Goal: Task Accomplishment & Management: Complete application form

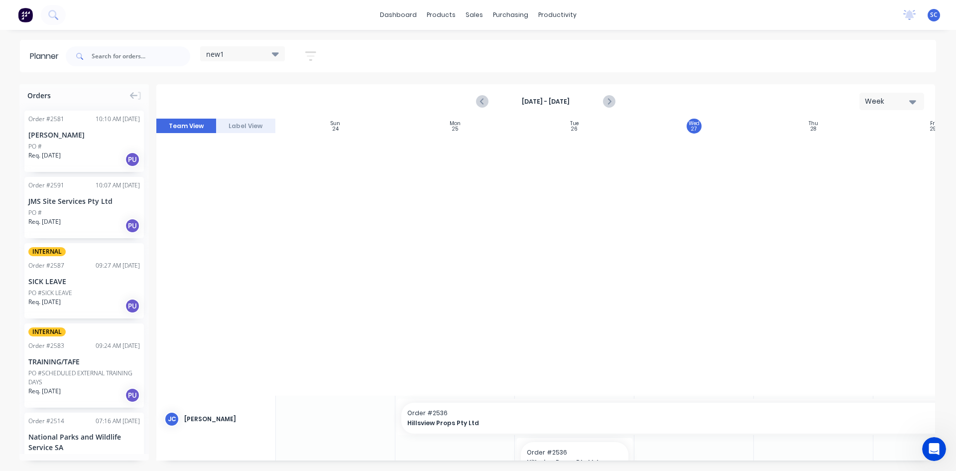
scroll to position [535, 0]
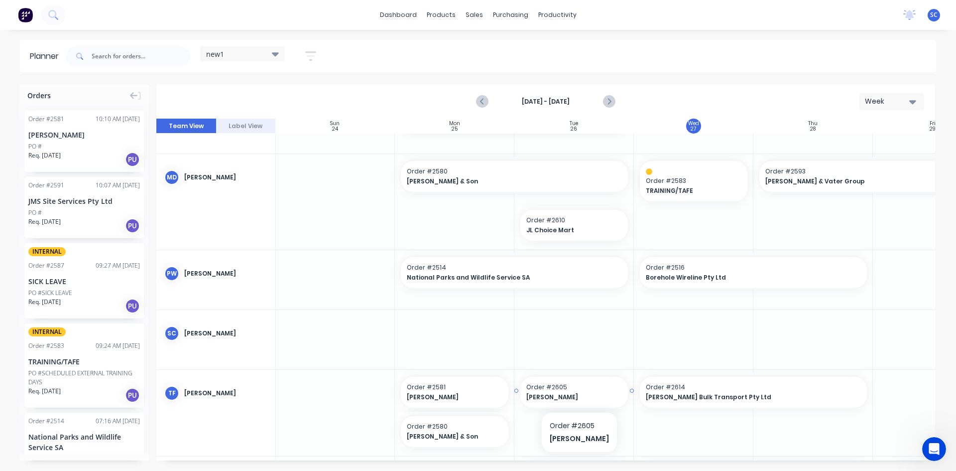
click at [551, 390] on span "Order # 2605" at bounding box center [574, 386] width 96 height 9
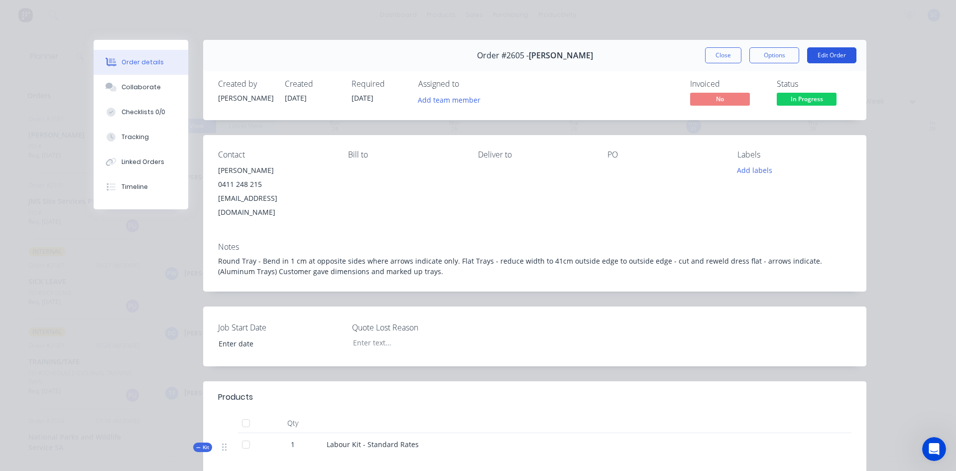
click at [833, 56] on button "Edit Order" at bounding box center [831, 55] width 49 height 16
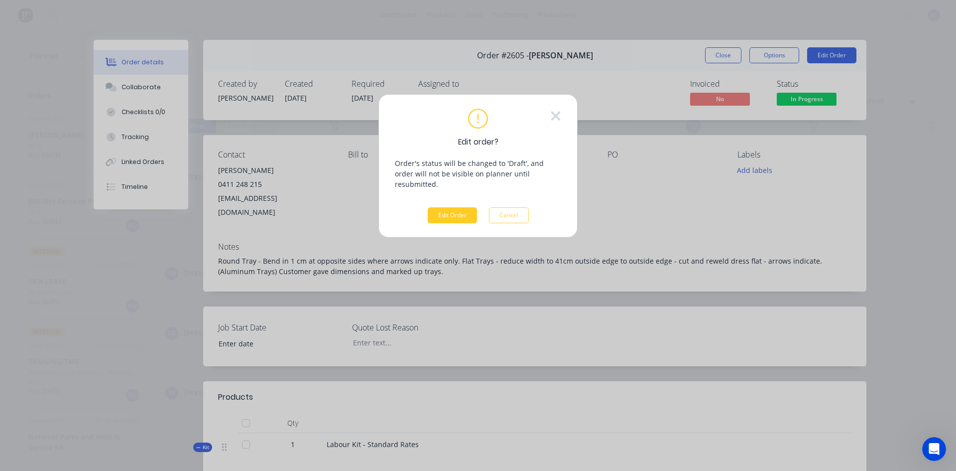
click at [436, 207] on button "Edit Order" at bounding box center [452, 215] width 49 height 16
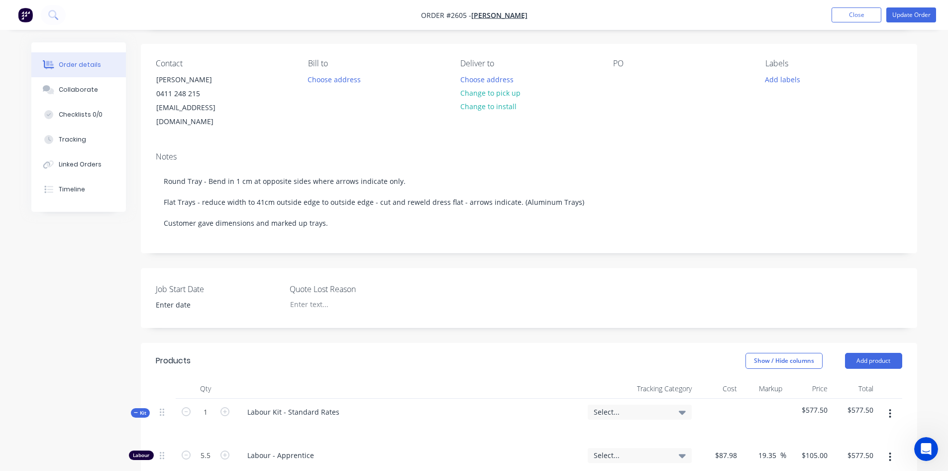
scroll to position [349, 0]
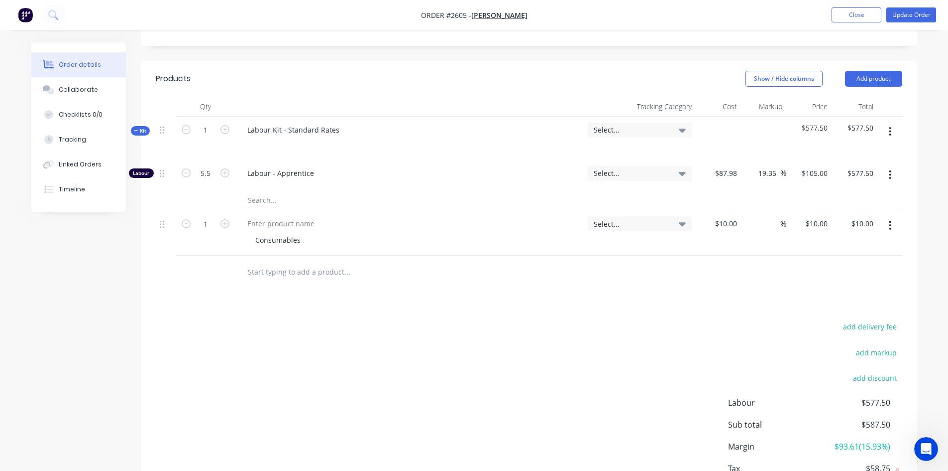
click at [367, 261] on input "text" at bounding box center [346, 271] width 199 height 20
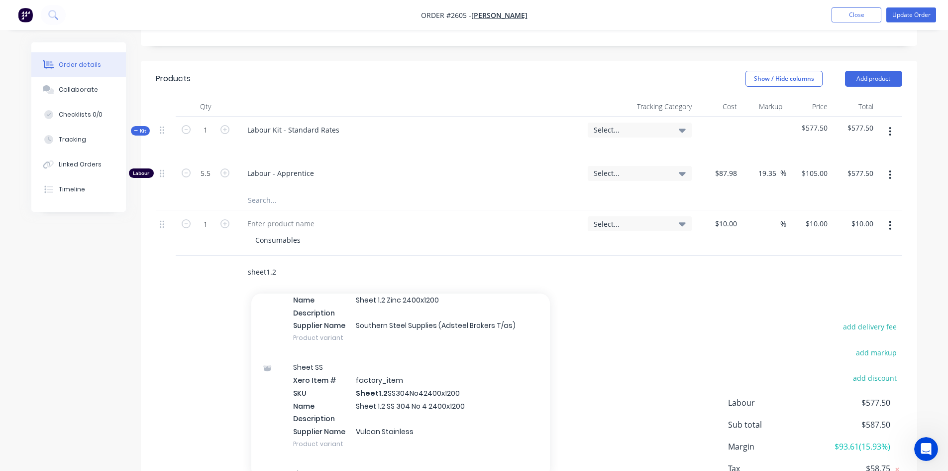
scroll to position [345, 0]
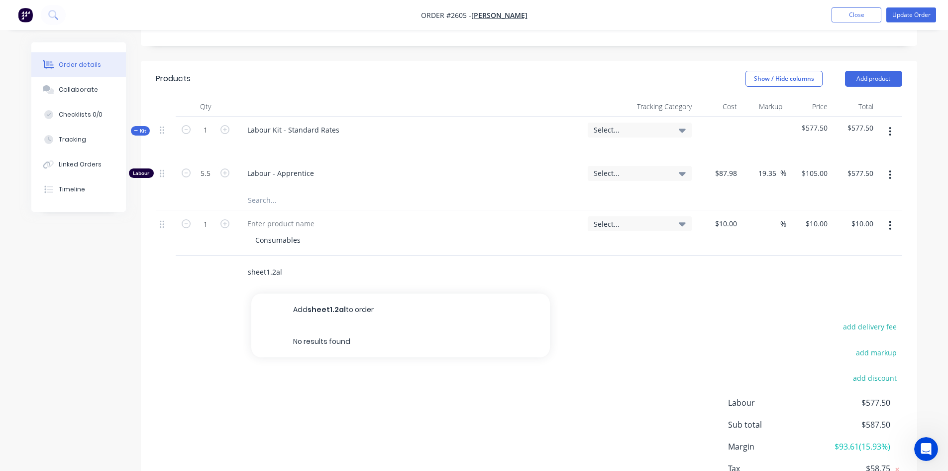
click at [299, 265] on input "sheet1.2al" at bounding box center [346, 271] width 199 height 20
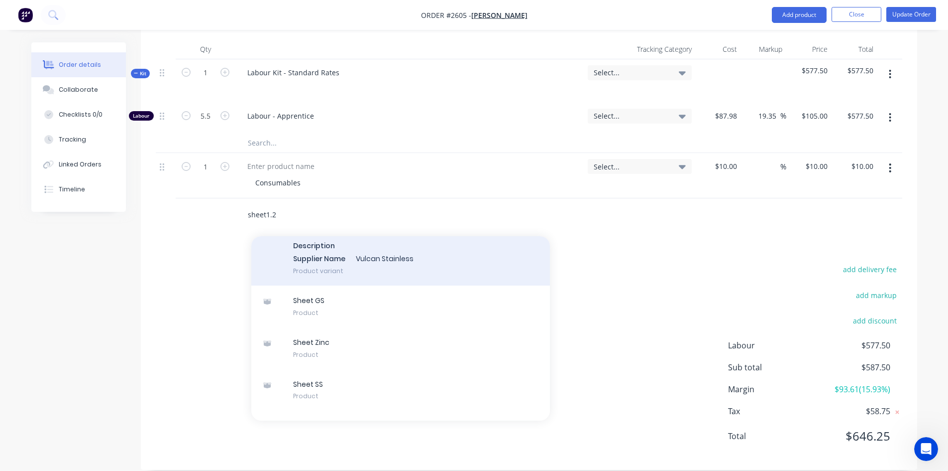
scroll to position [494, 0]
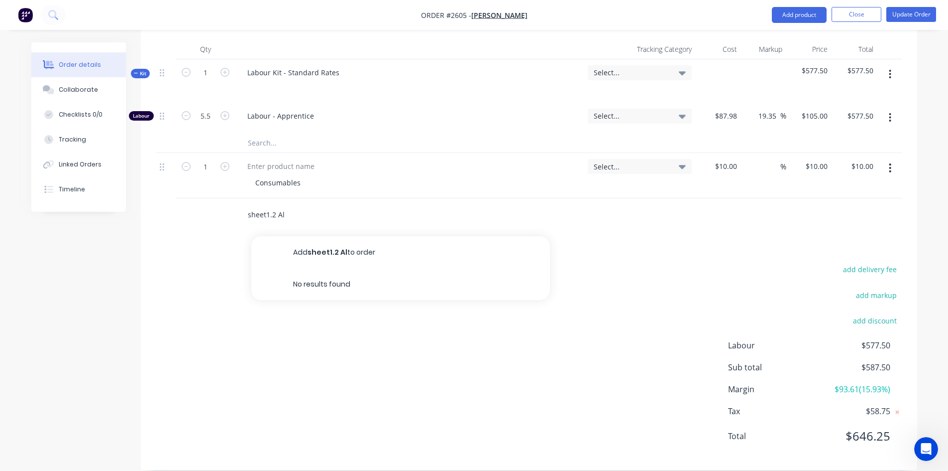
click at [264, 204] on input "sheet1.2 Al" at bounding box center [346, 214] width 199 height 20
click at [294, 204] on input "sheet 1.2 Al" at bounding box center [346, 214] width 199 height 20
click at [247, 204] on input "sheet 1.2" at bounding box center [346, 214] width 199 height 20
click at [292, 204] on input "al sheet 1.2" at bounding box center [346, 214] width 199 height 20
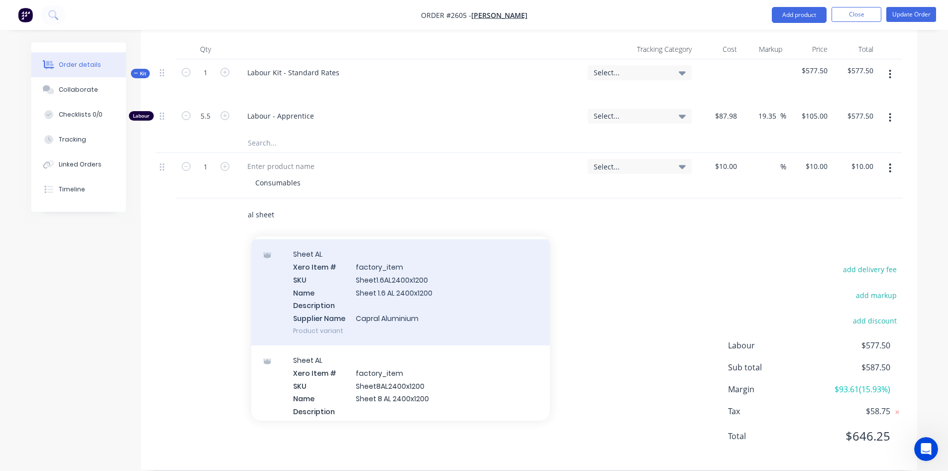
scroll to position [448, 0]
type input "al sheet"
click at [367, 281] on div "Sheet AL Xero Item # factory_item SKU Sheet1.6AL2400x1200 Name Sheet 1.6 AL 240…" at bounding box center [400, 296] width 299 height 106
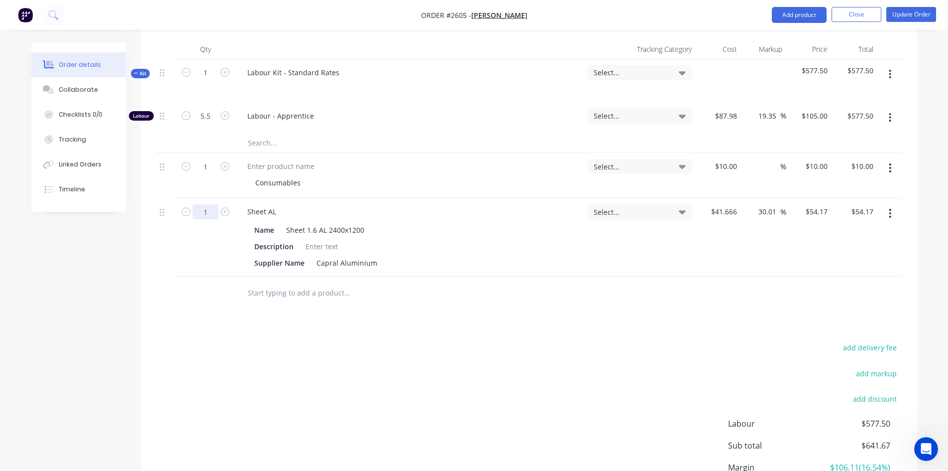
click at [212, 80] on input "1" at bounding box center [206, 72] width 26 height 15
click at [225, 207] on icon "button" at bounding box center [225, 211] width 9 height 9
type input "2"
type input "$108.34"
click at [189, 207] on icon "button" at bounding box center [186, 211] width 9 height 9
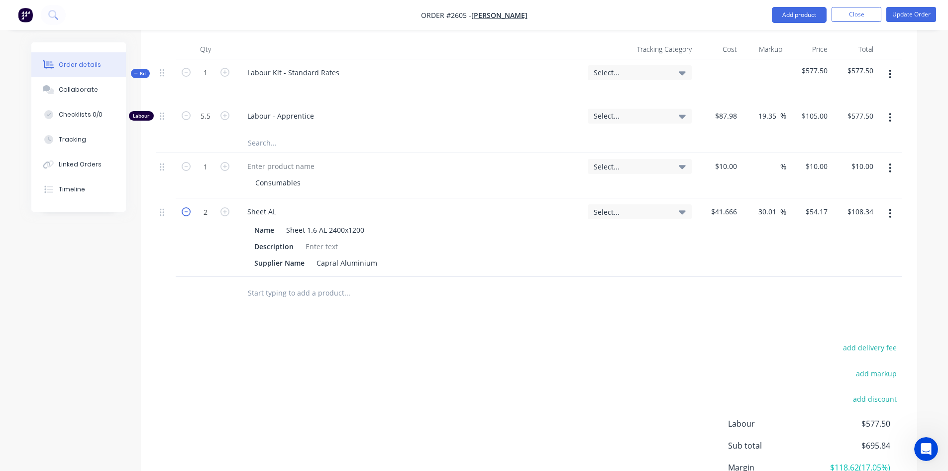
type input "1"
type input "$54.17"
click at [906, 12] on button "Update Order" at bounding box center [912, 14] width 50 height 15
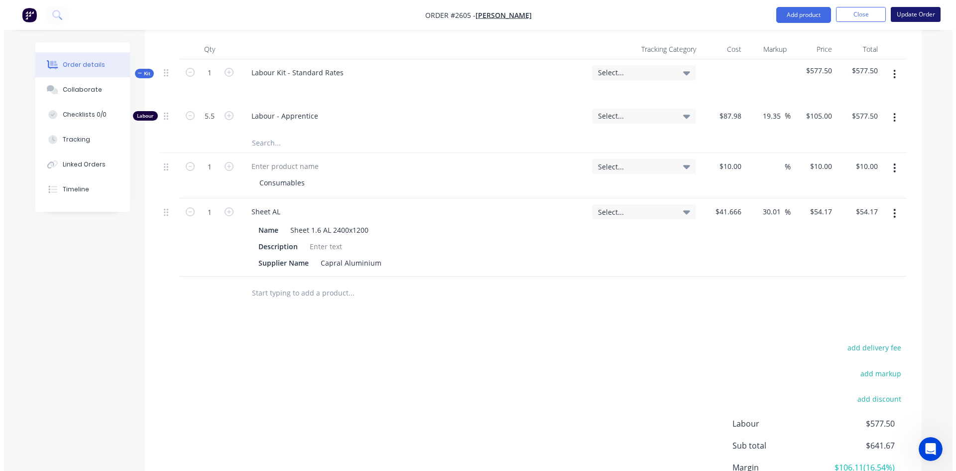
scroll to position [0, 0]
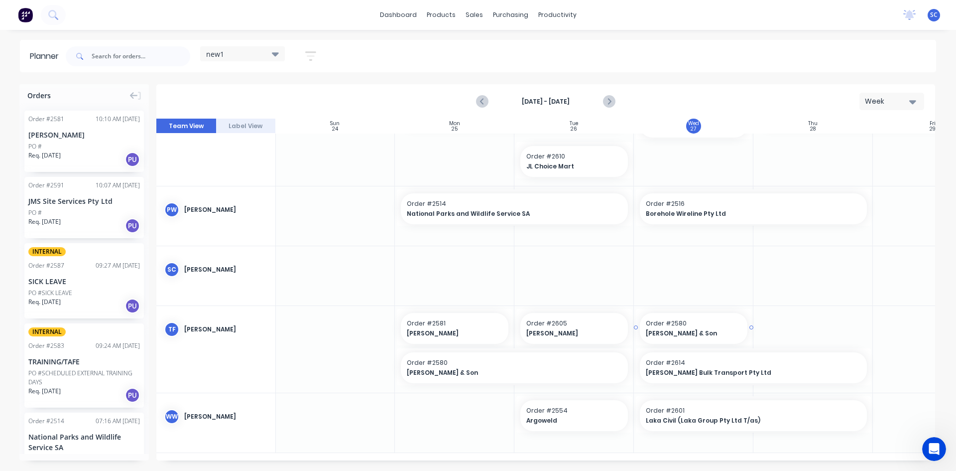
scroll to position [541, 0]
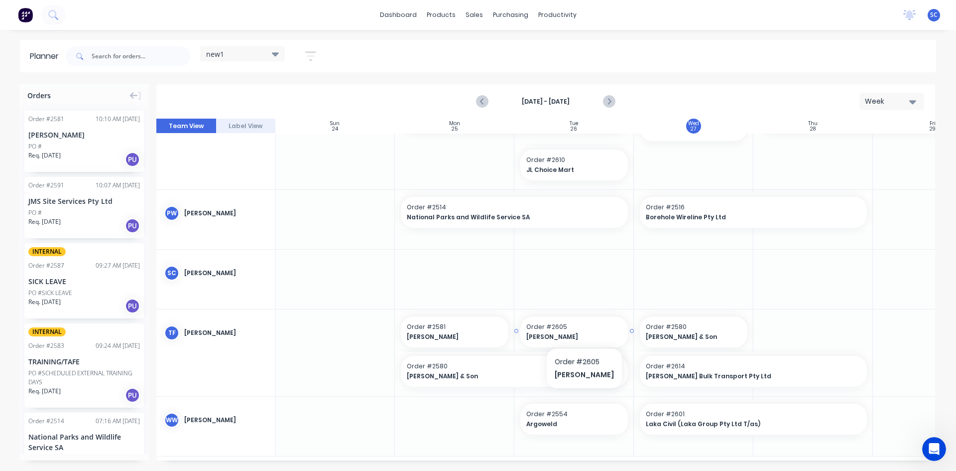
click at [579, 330] on span "Order # 2605" at bounding box center [574, 326] width 96 height 9
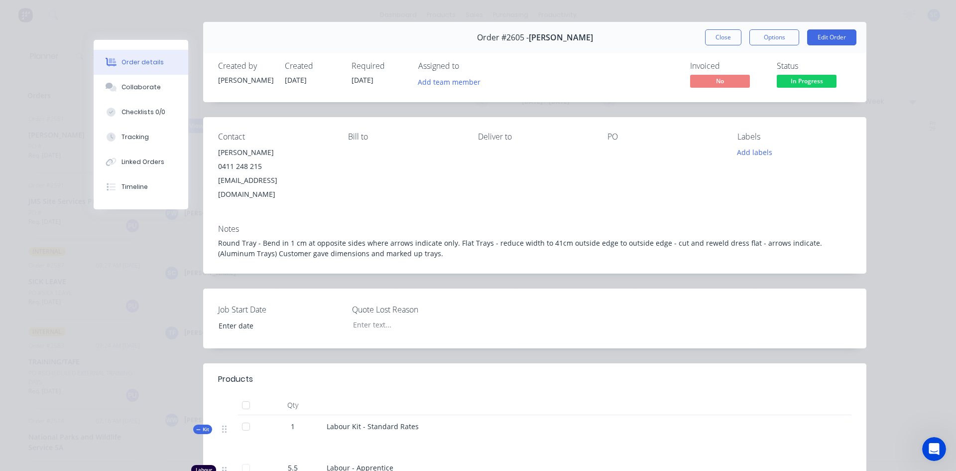
scroll to position [0, 0]
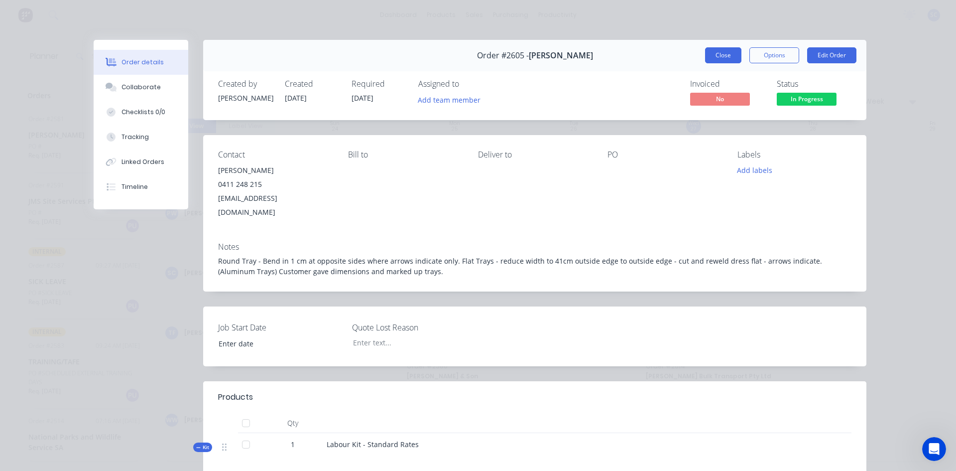
click at [711, 51] on button "Close" at bounding box center [723, 55] width 36 height 16
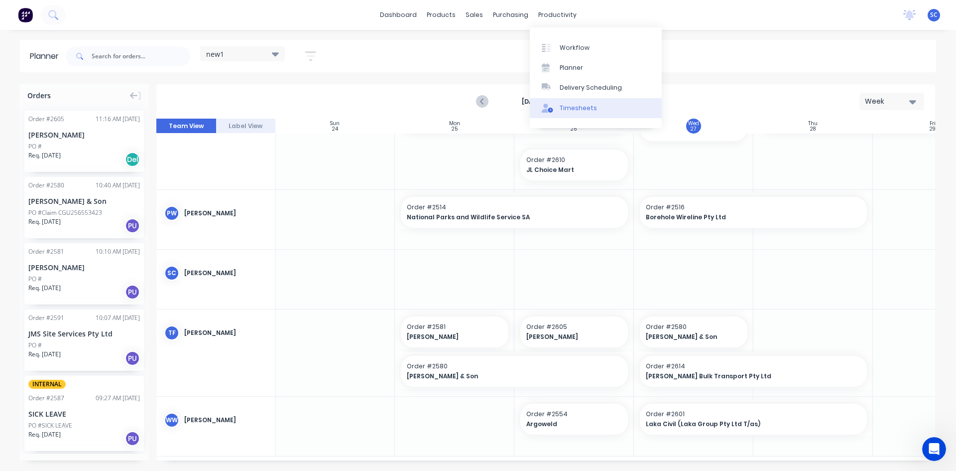
click at [576, 106] on div "Timesheets" at bounding box center [578, 108] width 37 height 9
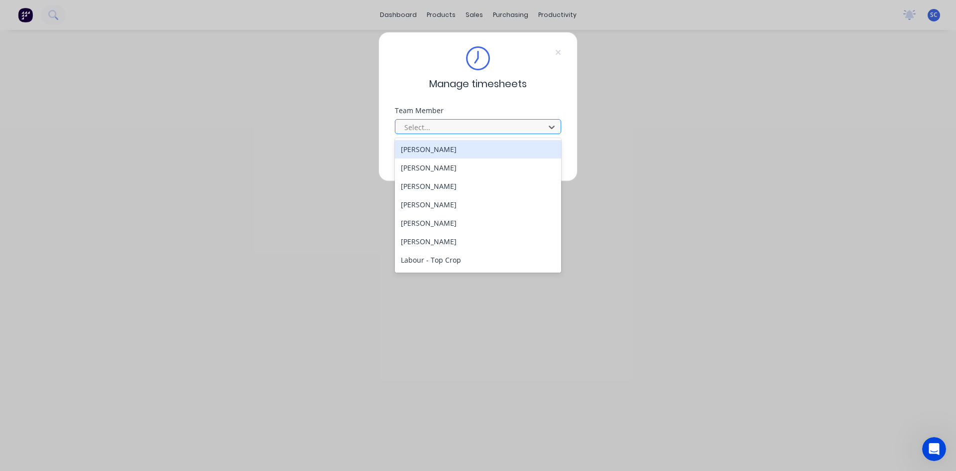
click at [463, 124] on div at bounding box center [471, 127] width 136 height 12
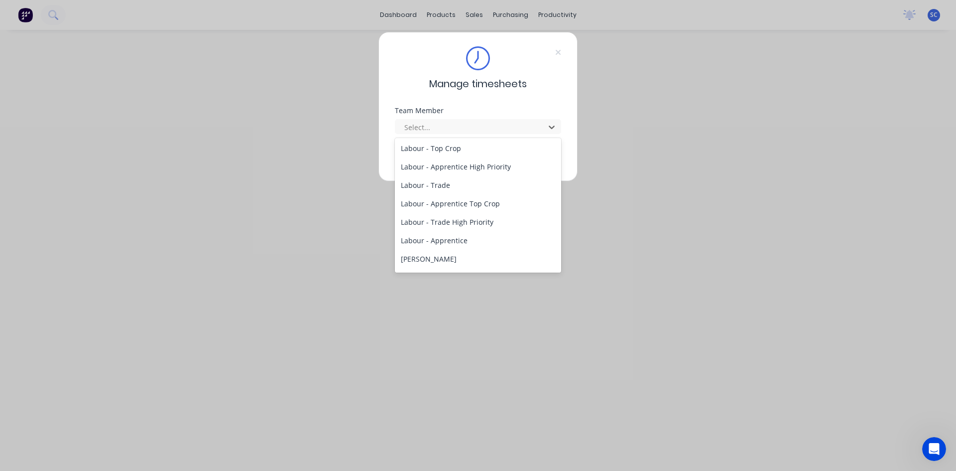
scroll to position [293, 0]
click at [472, 249] on div "[PERSON_NAME]" at bounding box center [478, 243] width 166 height 18
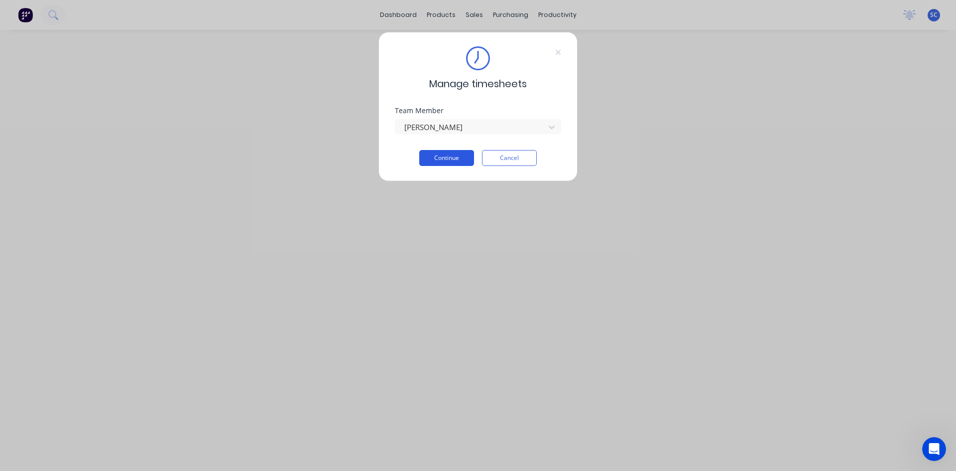
click at [455, 162] on button "Continue" at bounding box center [446, 158] width 55 height 16
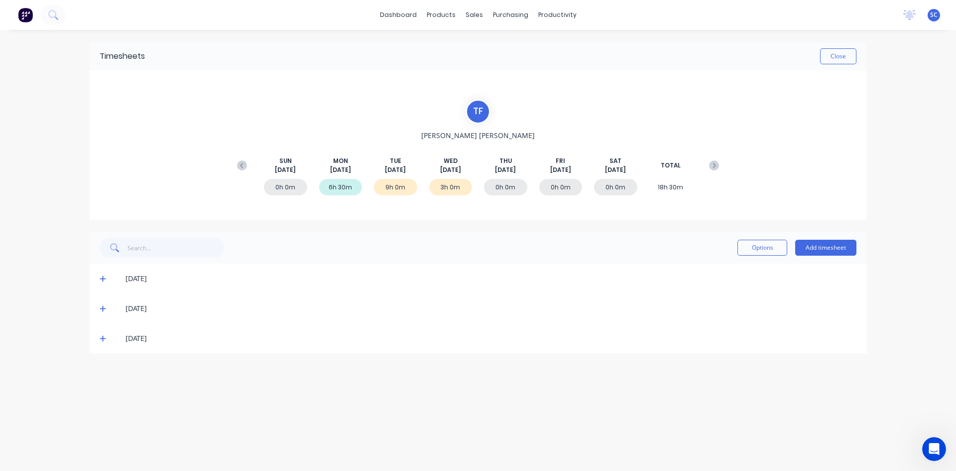
click at [101, 337] on icon at bounding box center [103, 338] width 6 height 7
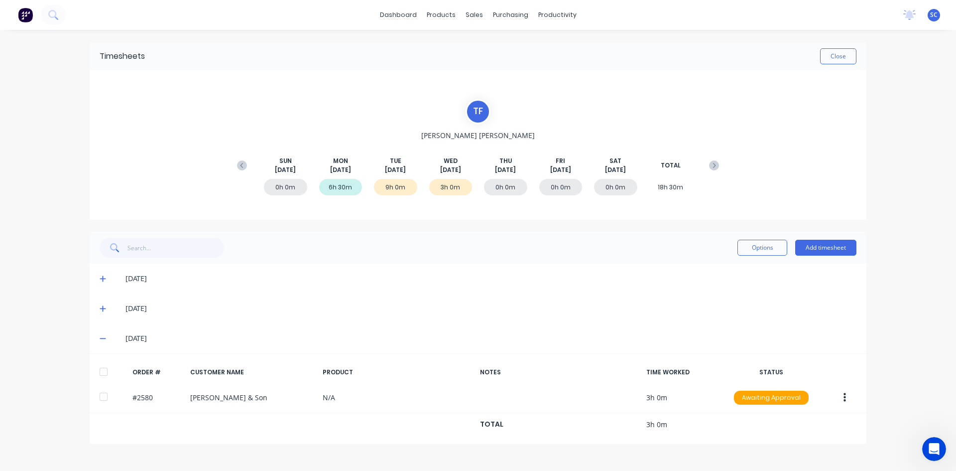
click at [103, 306] on icon at bounding box center [103, 308] width 6 height 7
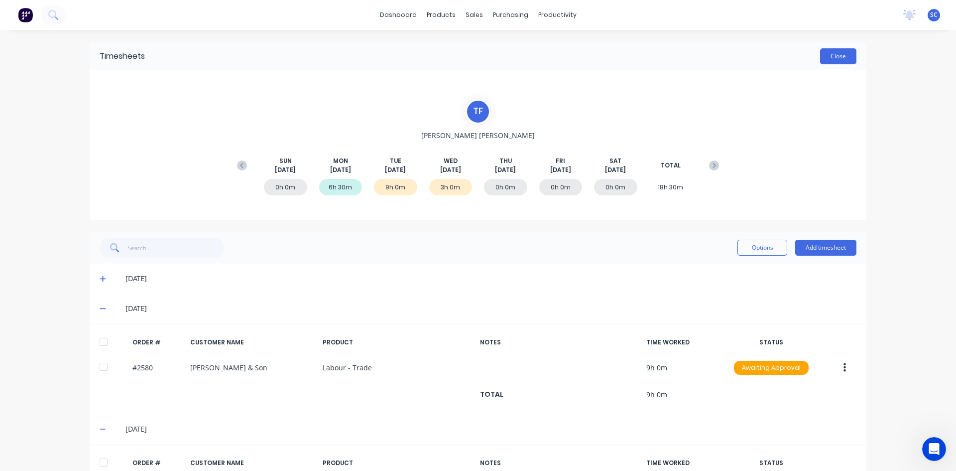
click at [826, 56] on button "Close" at bounding box center [838, 56] width 36 height 16
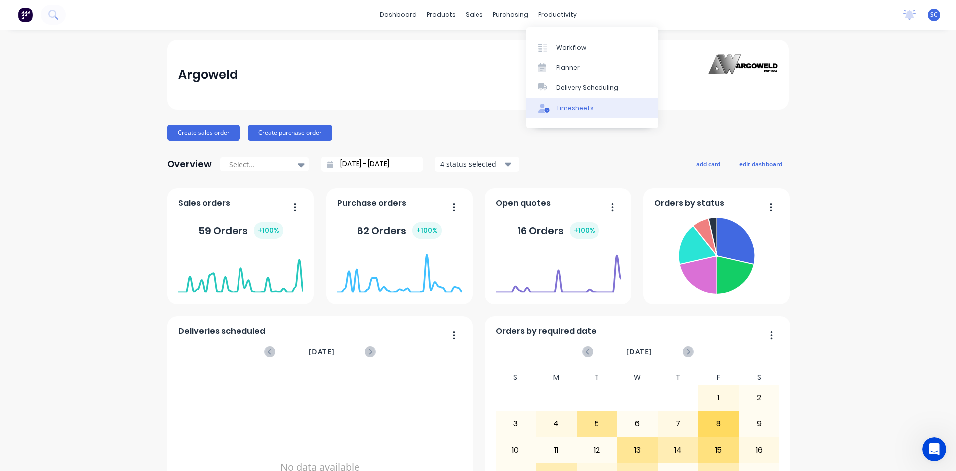
click at [581, 103] on link "Timesheets" at bounding box center [592, 108] width 132 height 20
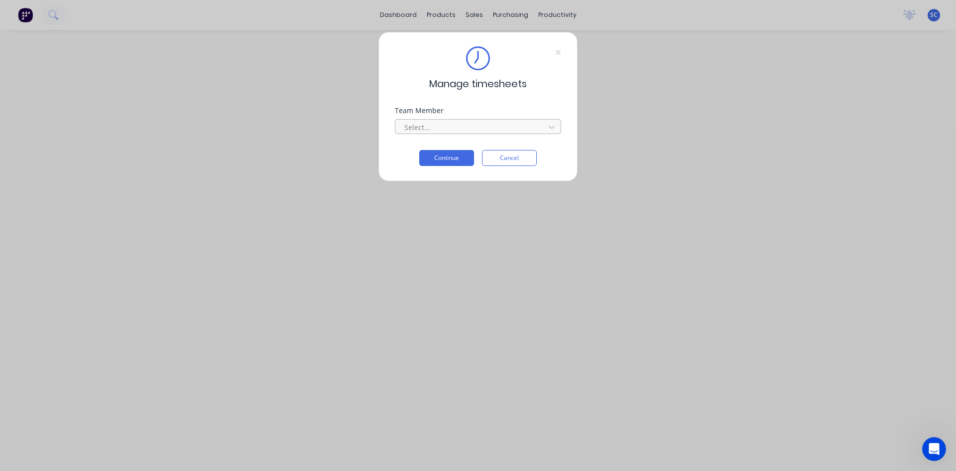
click at [470, 123] on div at bounding box center [471, 127] width 136 height 12
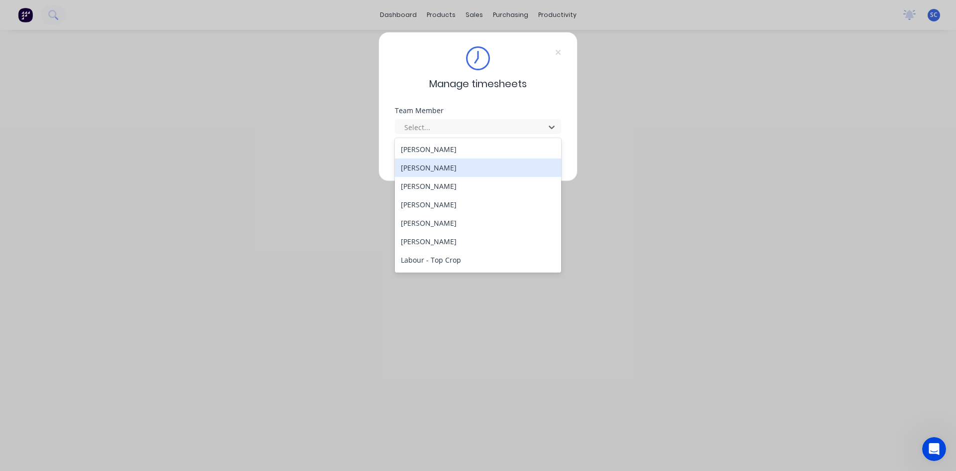
click at [455, 163] on div "[PERSON_NAME]" at bounding box center [478, 167] width 166 height 18
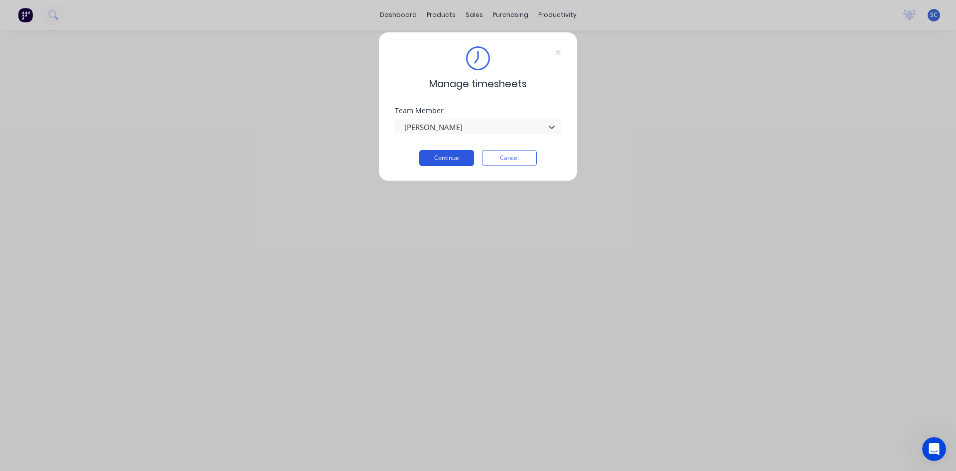
click at [458, 160] on button "Continue" at bounding box center [446, 158] width 55 height 16
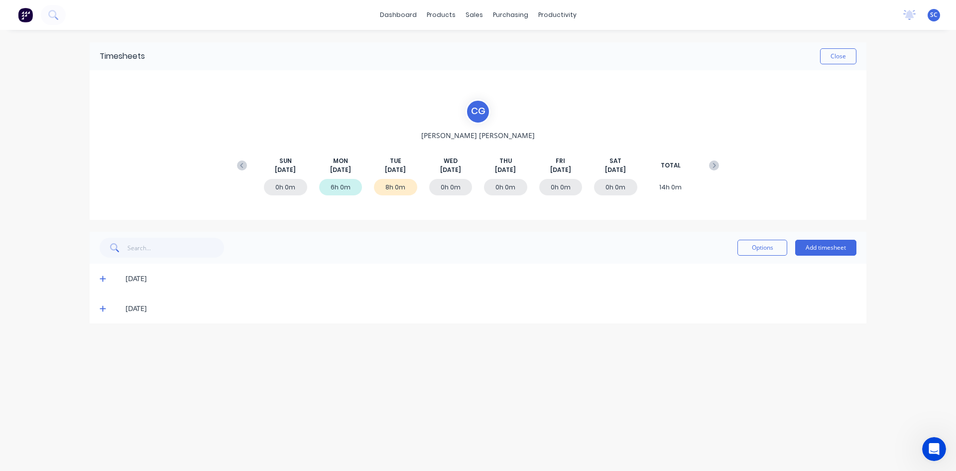
click at [102, 310] on icon at bounding box center [103, 308] width 6 height 7
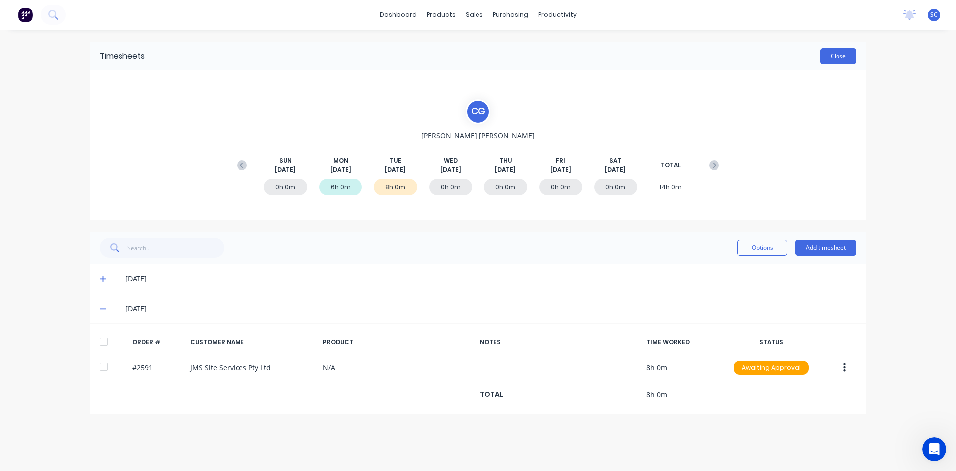
click at [839, 50] on button "Close" at bounding box center [838, 56] width 36 height 16
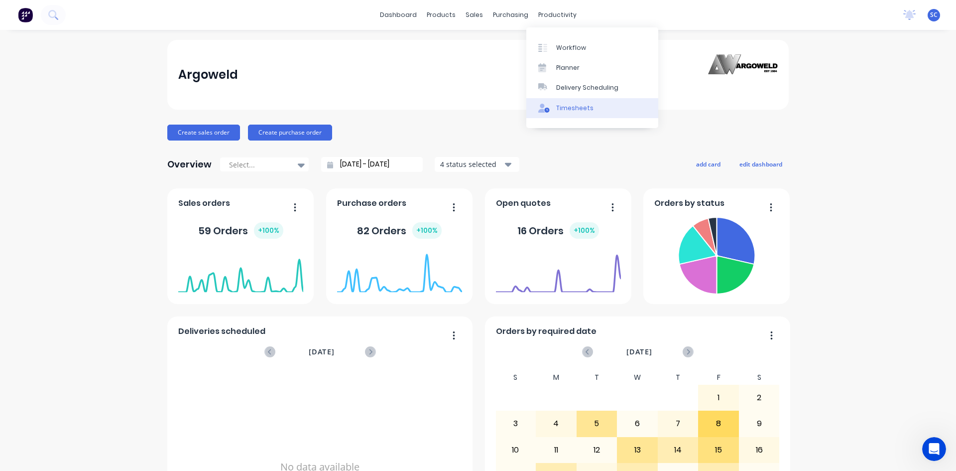
click at [579, 106] on div "Timesheets" at bounding box center [574, 108] width 37 height 9
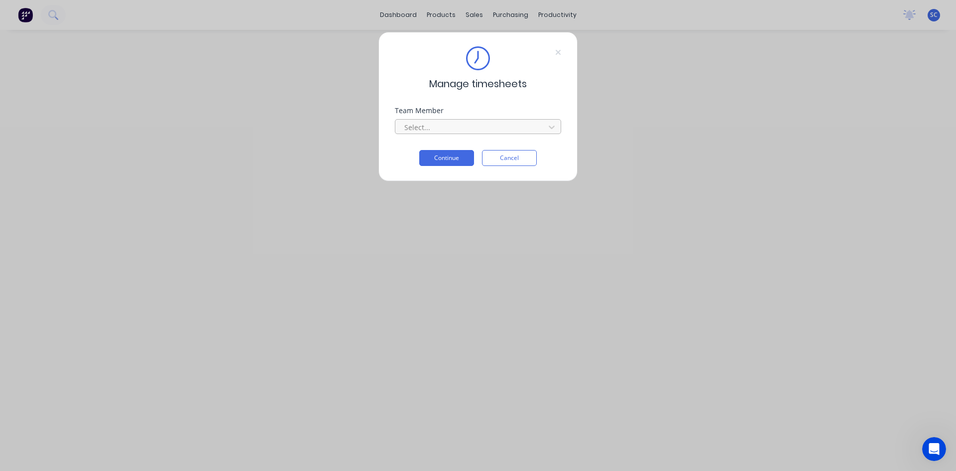
click at [481, 126] on div at bounding box center [471, 127] width 136 height 12
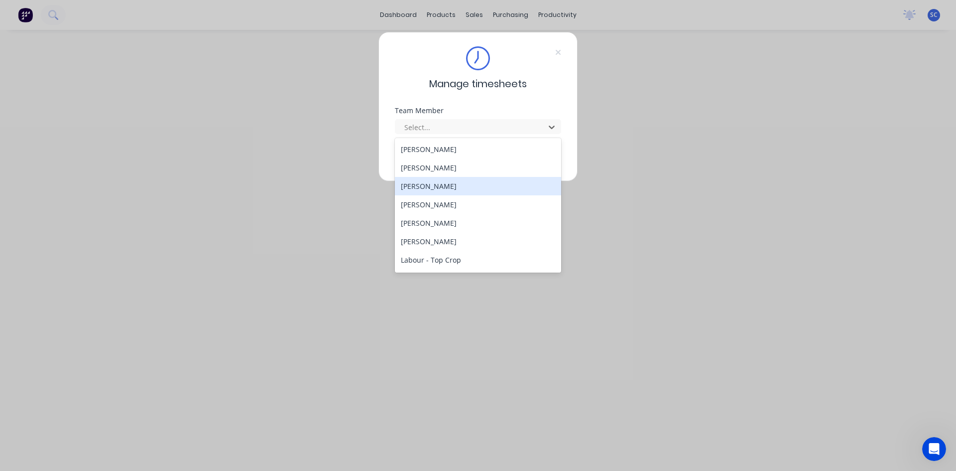
click at [459, 190] on div "[PERSON_NAME]" at bounding box center [478, 186] width 166 height 18
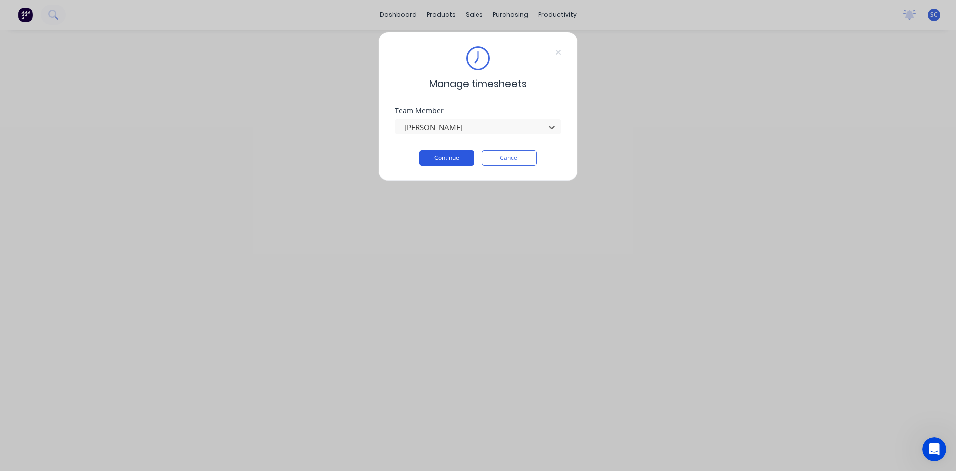
click at [447, 160] on button "Continue" at bounding box center [446, 158] width 55 height 16
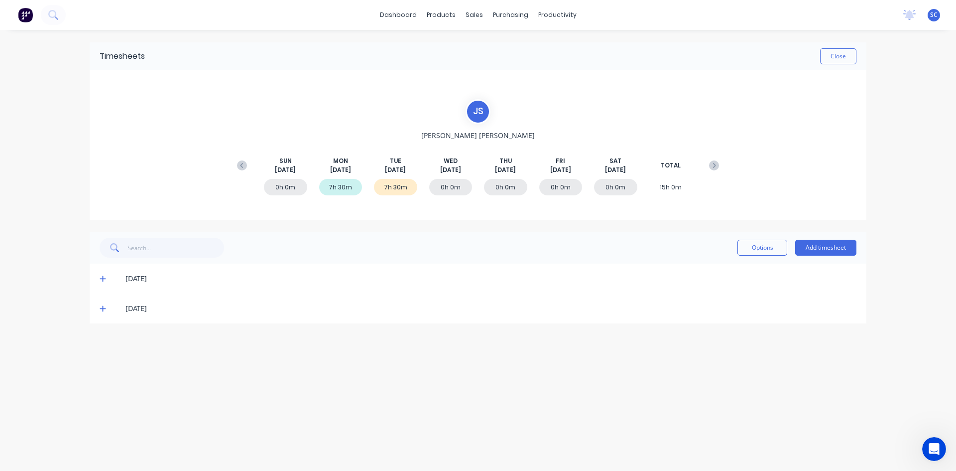
click at [104, 311] on icon at bounding box center [103, 308] width 6 height 7
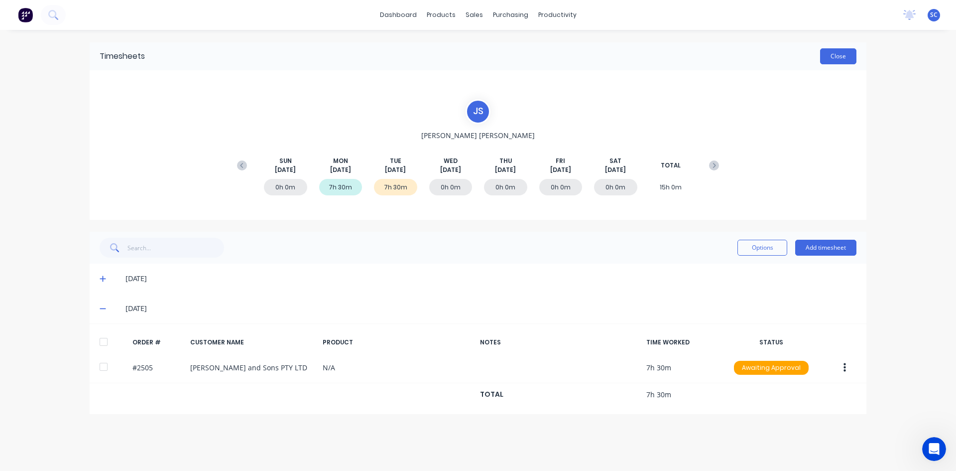
click at [832, 52] on button "Close" at bounding box center [838, 56] width 36 height 16
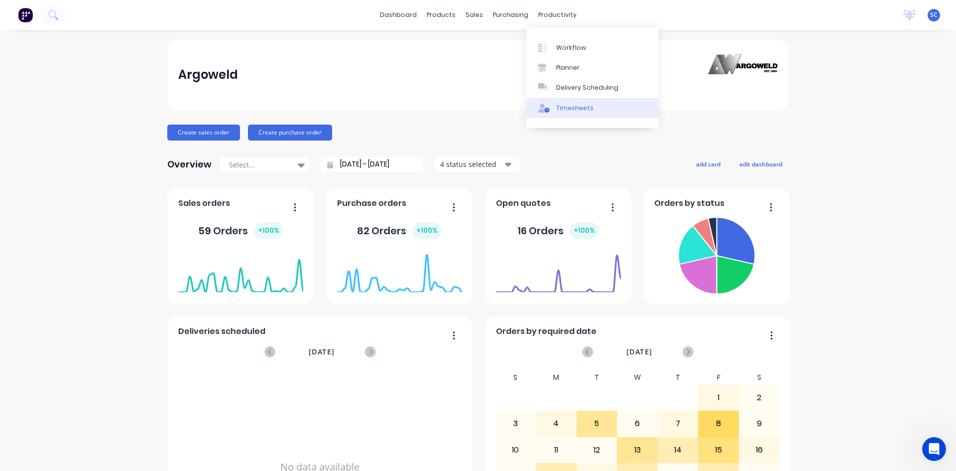
click at [570, 110] on div "Timesheets" at bounding box center [574, 108] width 37 height 9
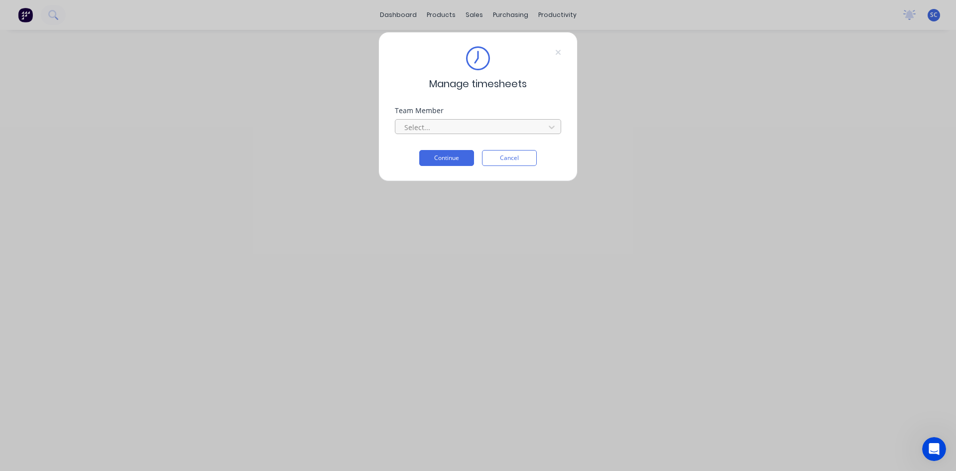
click at [496, 126] on div at bounding box center [471, 127] width 136 height 12
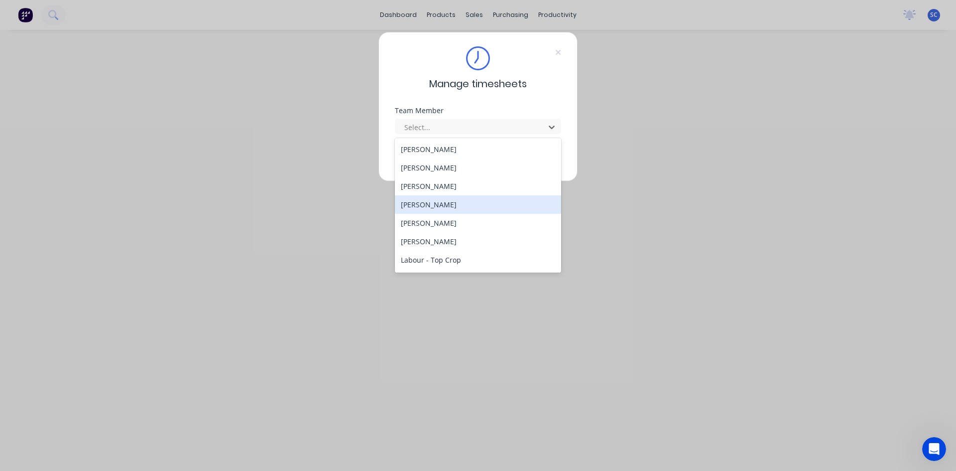
click at [468, 204] on div "[PERSON_NAME]" at bounding box center [478, 204] width 166 height 18
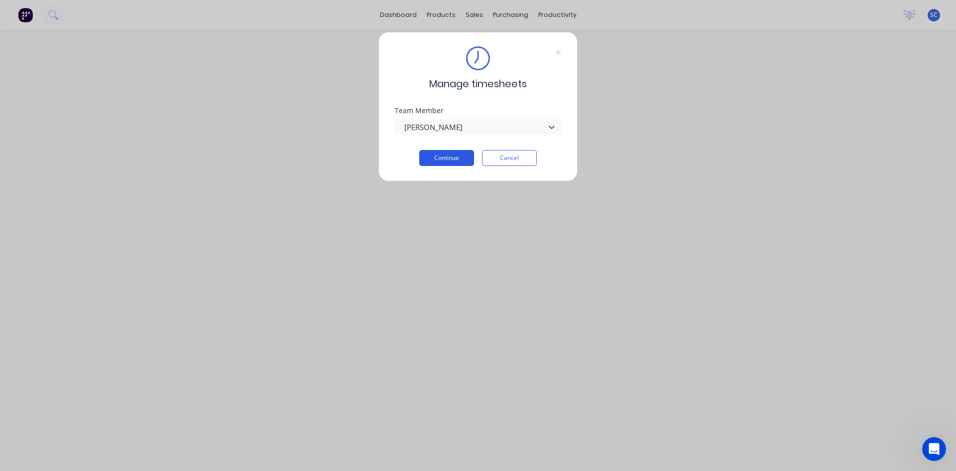
click at [458, 156] on button "Continue" at bounding box center [446, 158] width 55 height 16
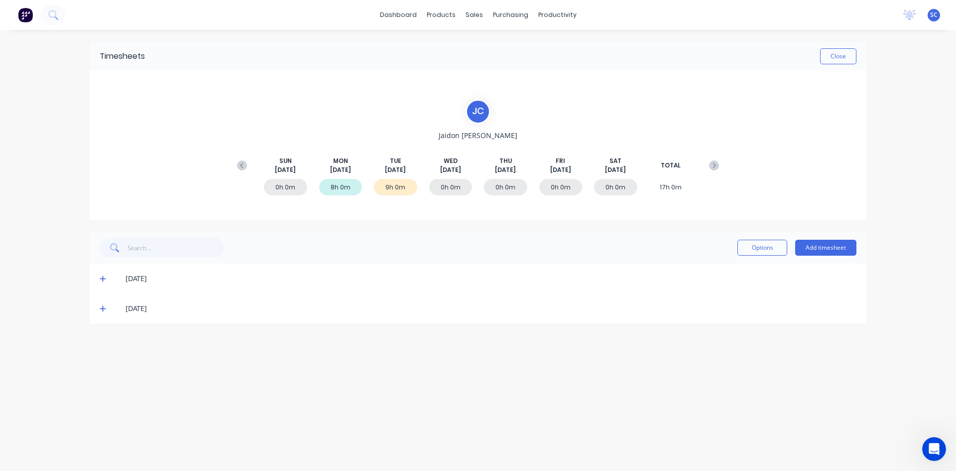
click at [103, 310] on icon at bounding box center [103, 309] width 6 height 6
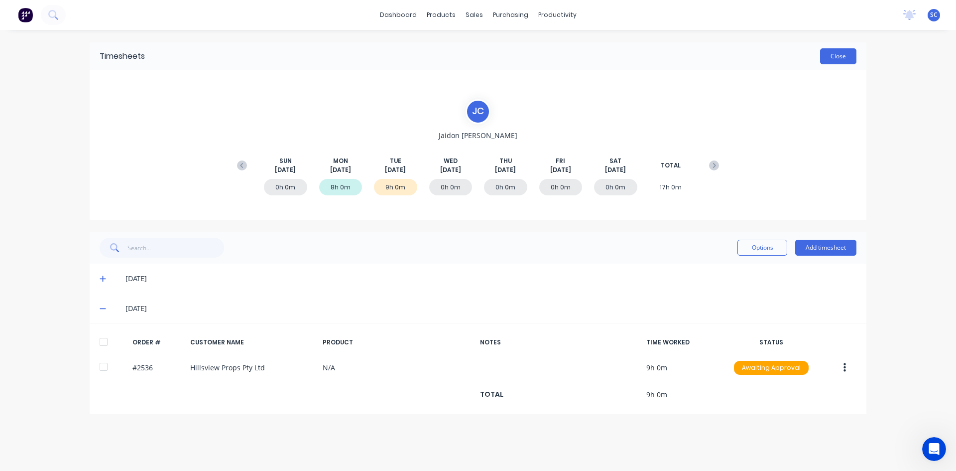
click at [831, 54] on button "Close" at bounding box center [838, 56] width 36 height 16
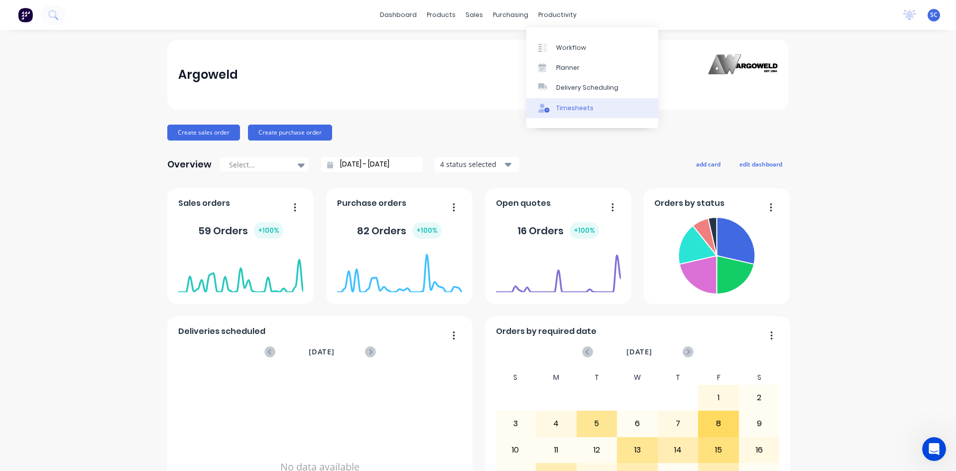
click at [561, 111] on div "Timesheets" at bounding box center [574, 108] width 37 height 9
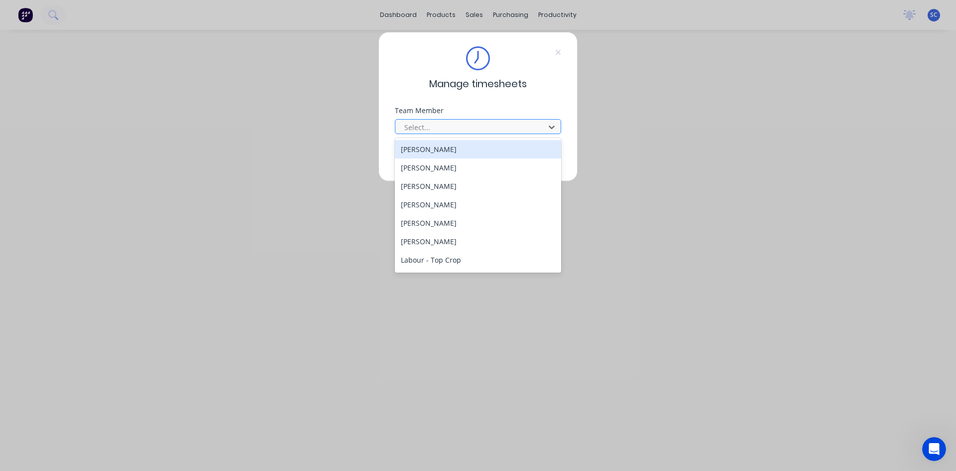
click at [505, 122] on div at bounding box center [471, 127] width 136 height 12
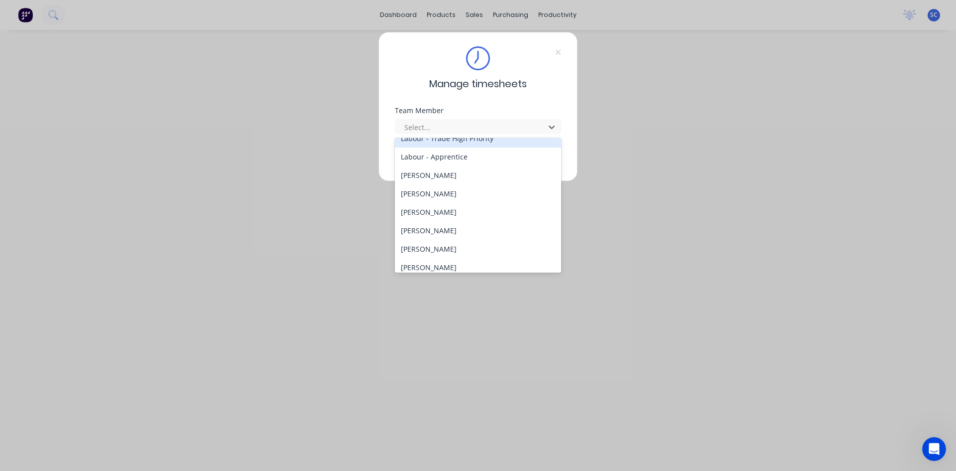
scroll to position [199, 0]
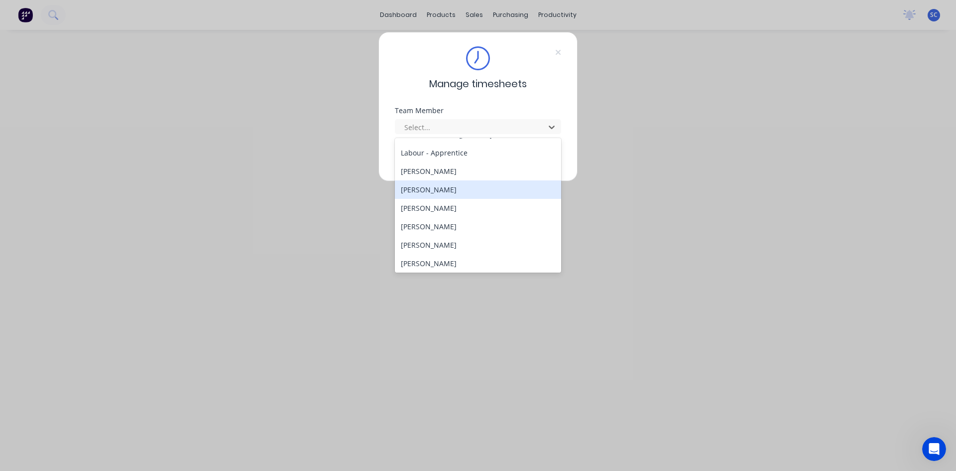
click at [454, 185] on div "[PERSON_NAME]" at bounding box center [478, 189] width 166 height 18
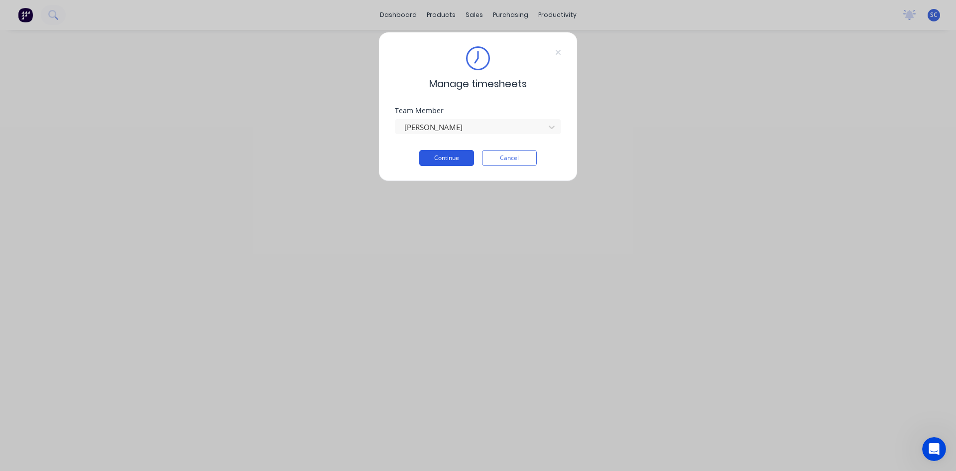
click at [456, 155] on button "Continue" at bounding box center [446, 158] width 55 height 16
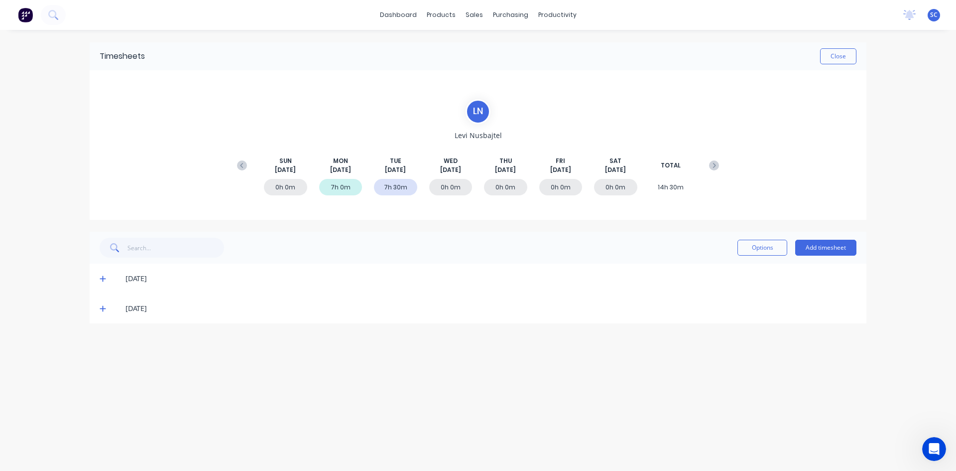
click at [106, 309] on icon at bounding box center [103, 308] width 6 height 7
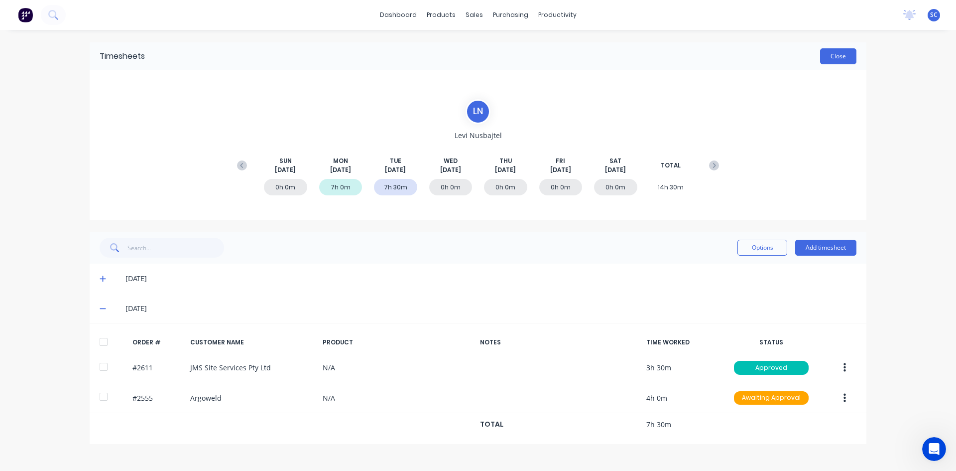
click at [824, 55] on button "Close" at bounding box center [838, 56] width 36 height 16
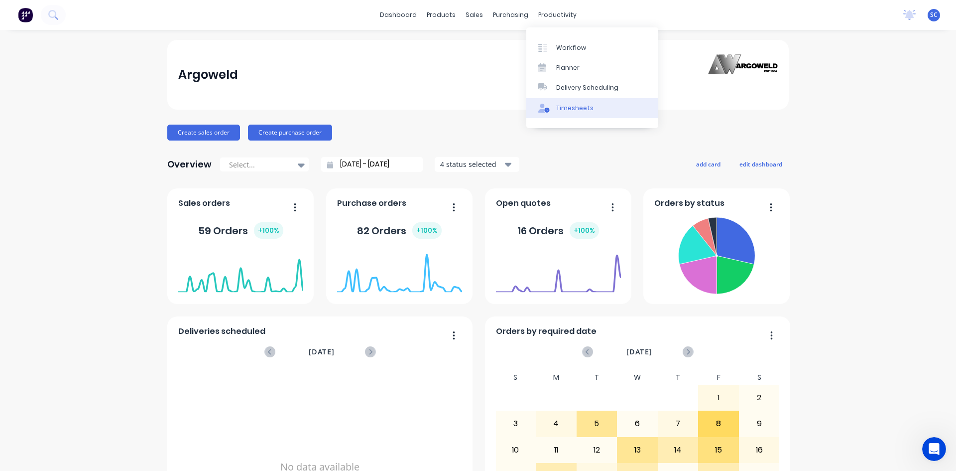
click at [568, 103] on link "Timesheets" at bounding box center [592, 108] width 132 height 20
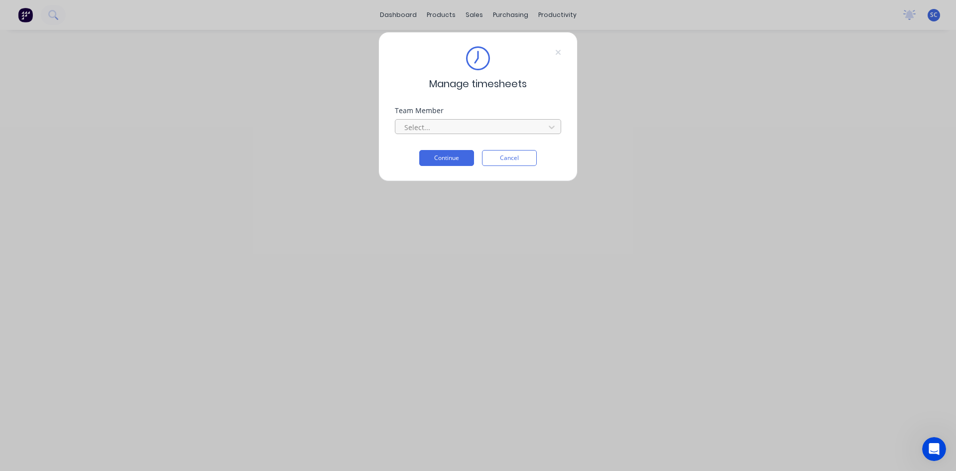
click at [487, 127] on div at bounding box center [471, 127] width 136 height 12
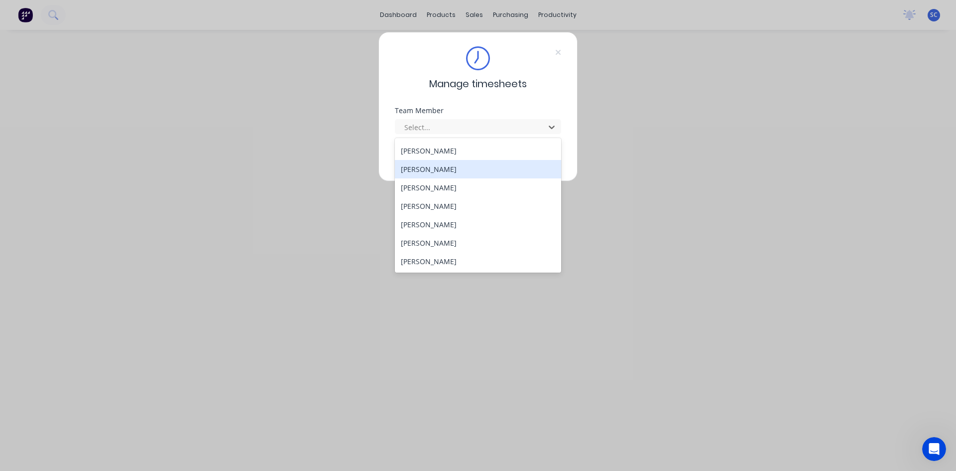
scroll to position [243, 0]
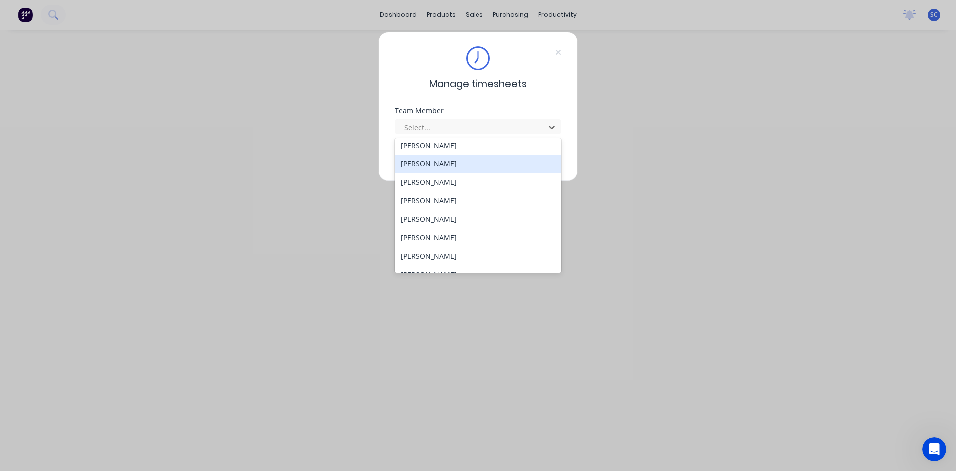
click at [442, 167] on div "[PERSON_NAME]" at bounding box center [478, 163] width 166 height 18
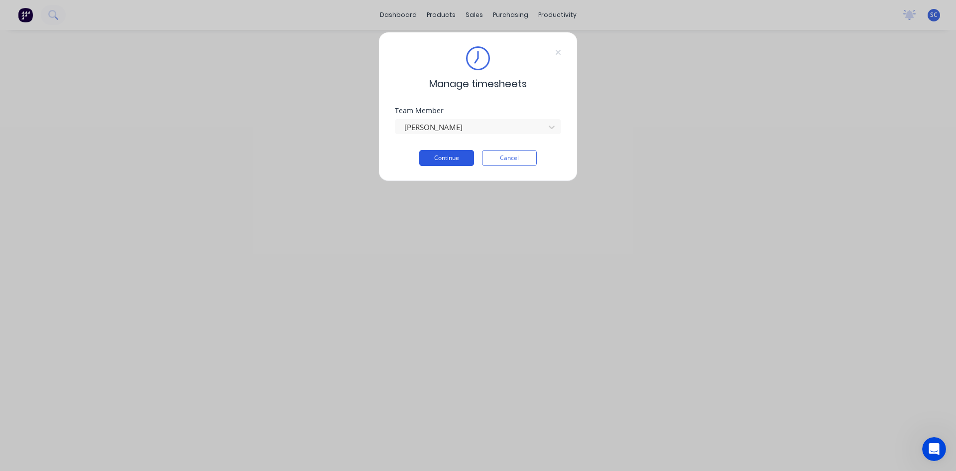
click at [433, 155] on button "Continue" at bounding box center [446, 158] width 55 height 16
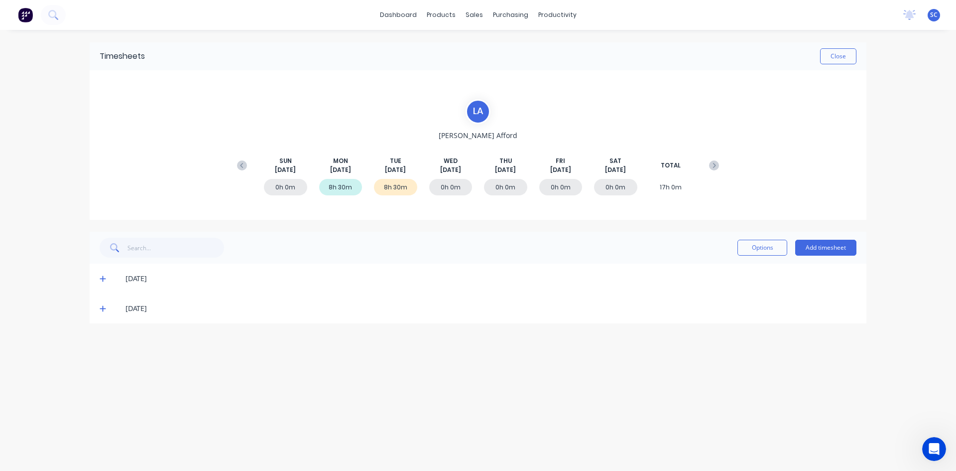
click at [106, 310] on span at bounding box center [105, 308] width 10 height 10
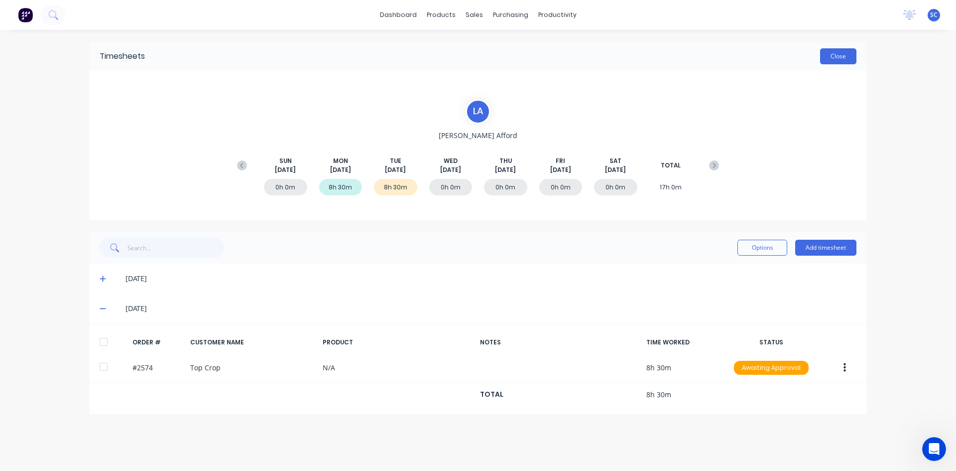
click at [832, 58] on button "Close" at bounding box center [838, 56] width 36 height 16
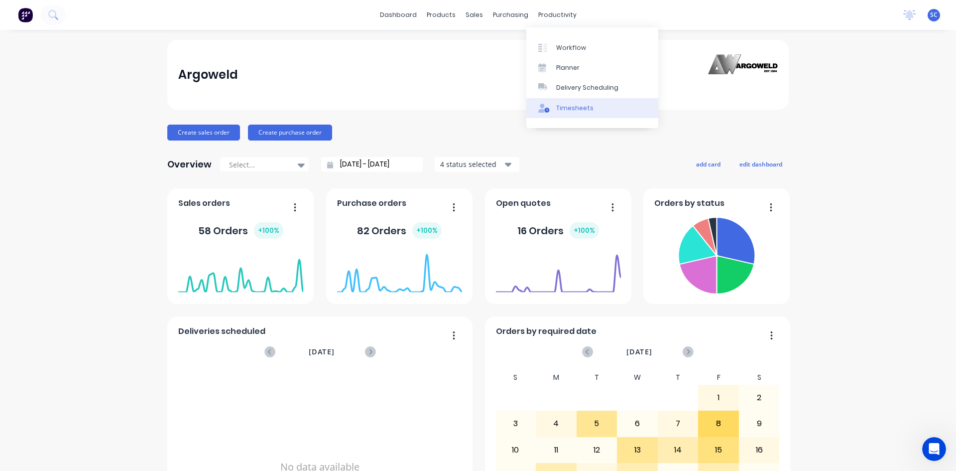
click at [581, 109] on div "Timesheets" at bounding box center [574, 108] width 37 height 9
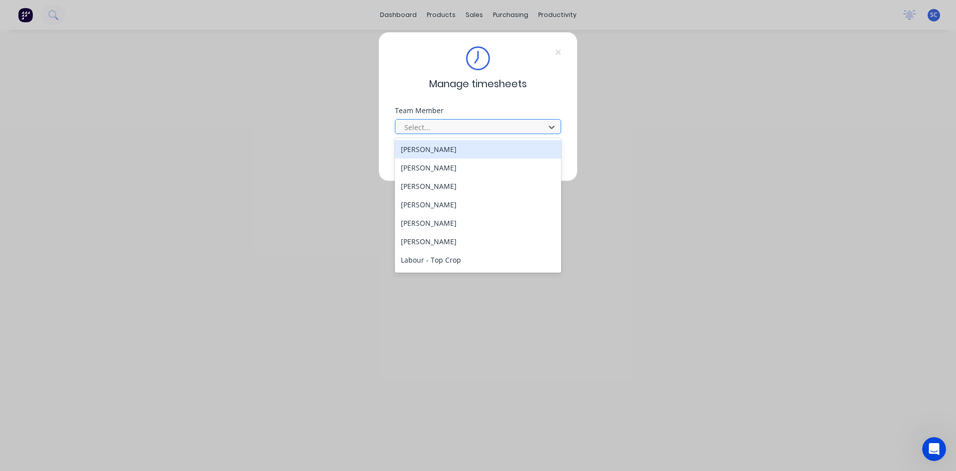
click at [476, 130] on div at bounding box center [471, 127] width 136 height 12
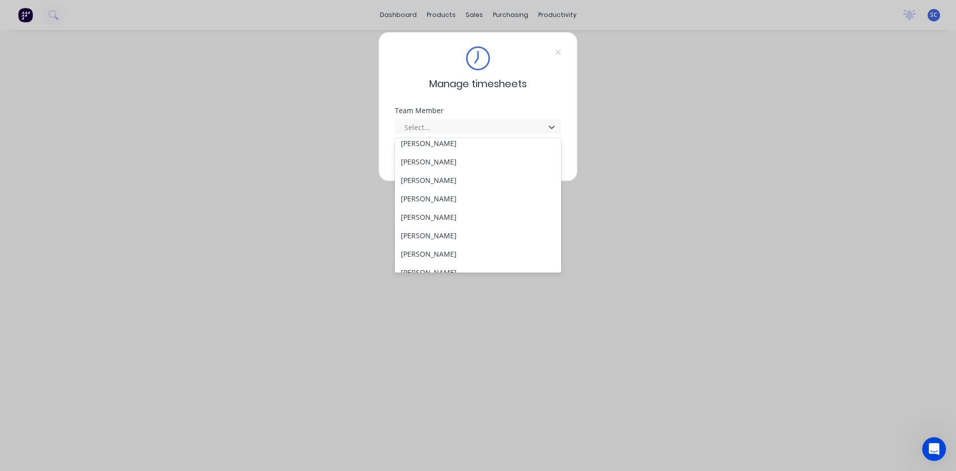
scroll to position [249, 0]
click at [441, 176] on div "[PERSON_NAME]" at bounding box center [478, 176] width 166 height 18
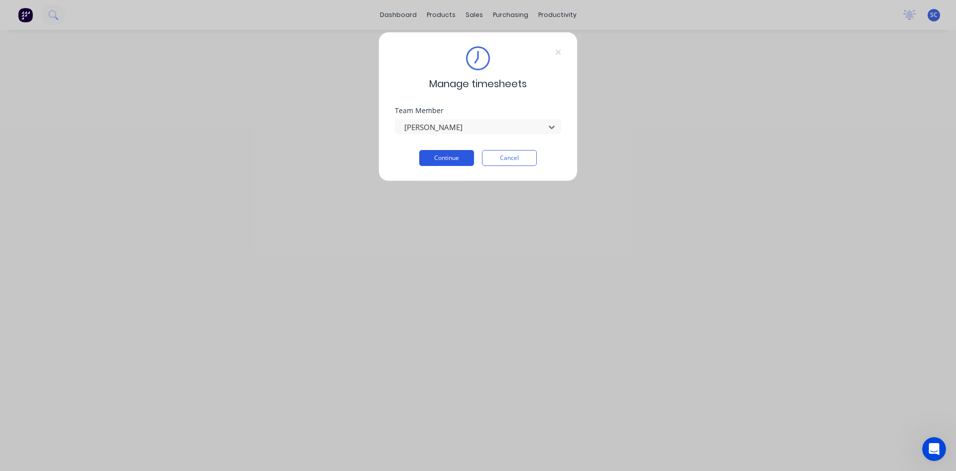
click at [464, 153] on button "Continue" at bounding box center [446, 158] width 55 height 16
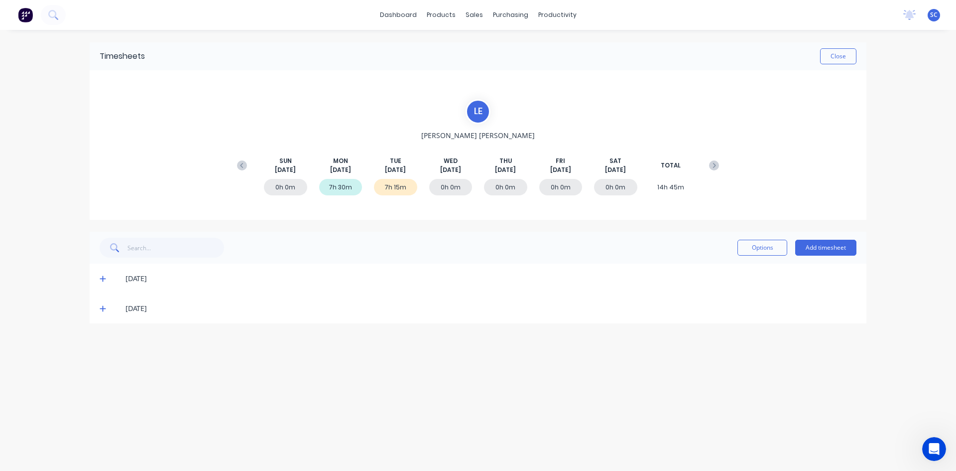
click at [106, 307] on span at bounding box center [105, 308] width 10 height 10
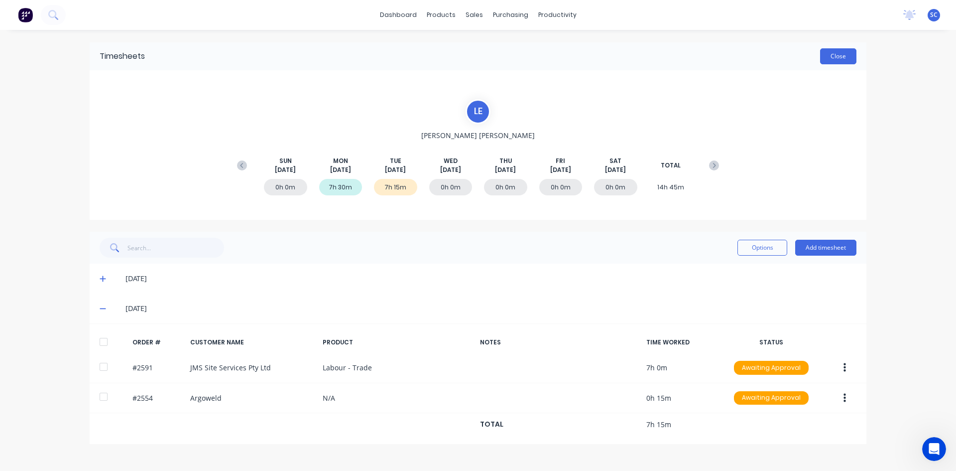
click at [842, 56] on button "Close" at bounding box center [838, 56] width 36 height 16
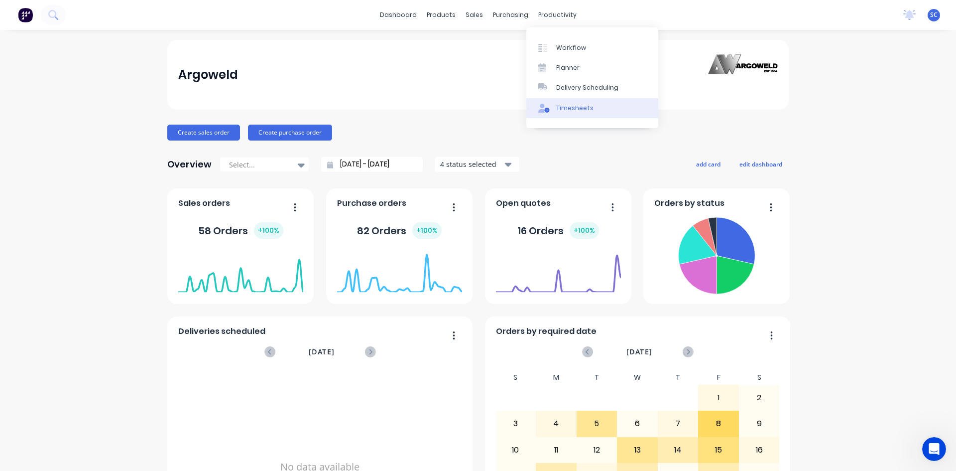
click at [568, 113] on link "Timesheets" at bounding box center [592, 108] width 132 height 20
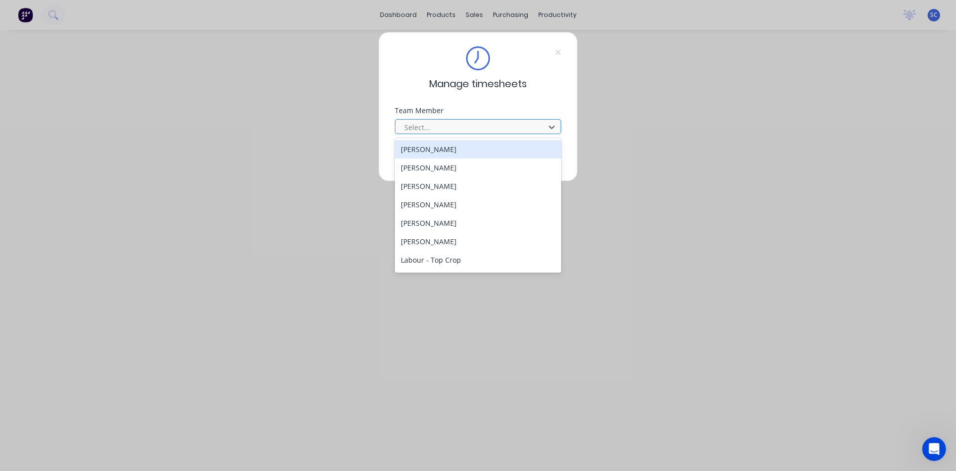
click at [476, 127] on div at bounding box center [471, 127] width 136 height 12
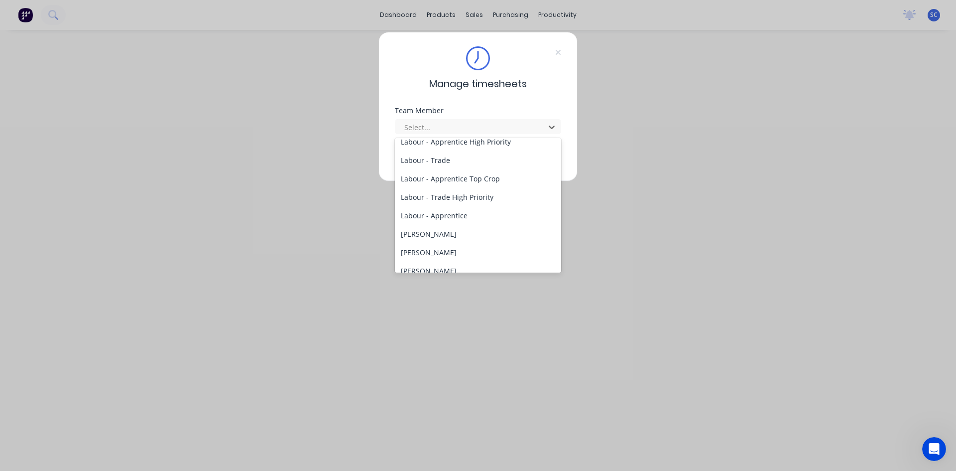
scroll to position [249, 0]
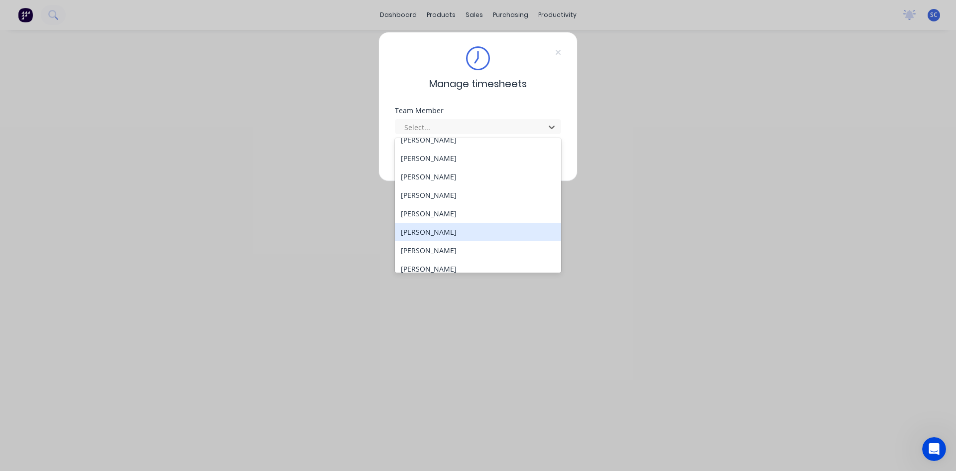
click at [453, 226] on div "[PERSON_NAME]" at bounding box center [478, 232] width 166 height 18
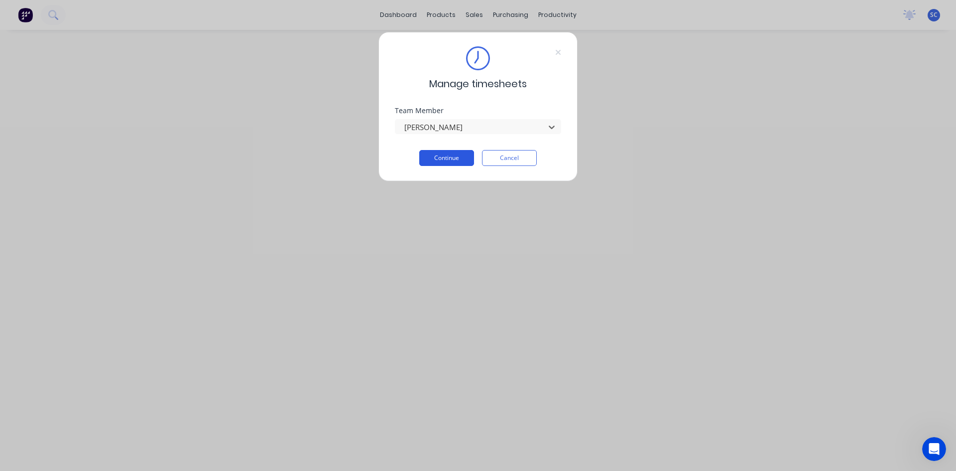
click at [447, 158] on button "Continue" at bounding box center [446, 158] width 55 height 16
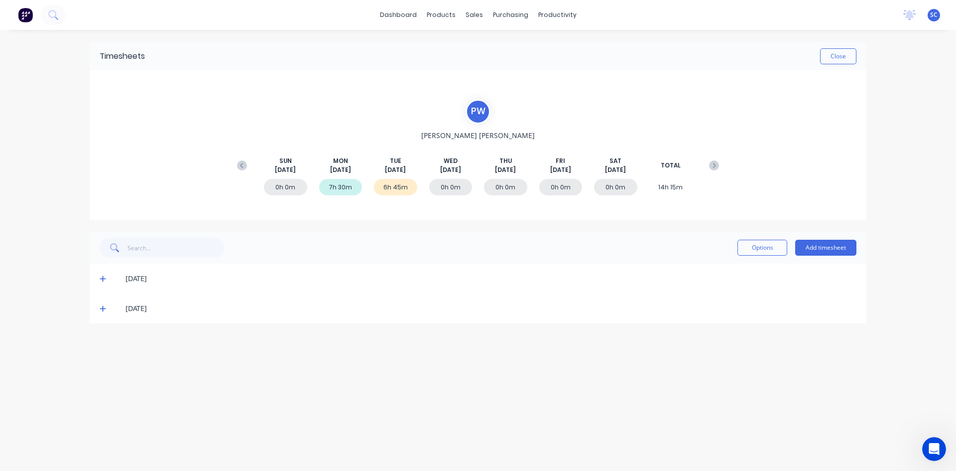
click at [105, 306] on icon at bounding box center [103, 308] width 6 height 7
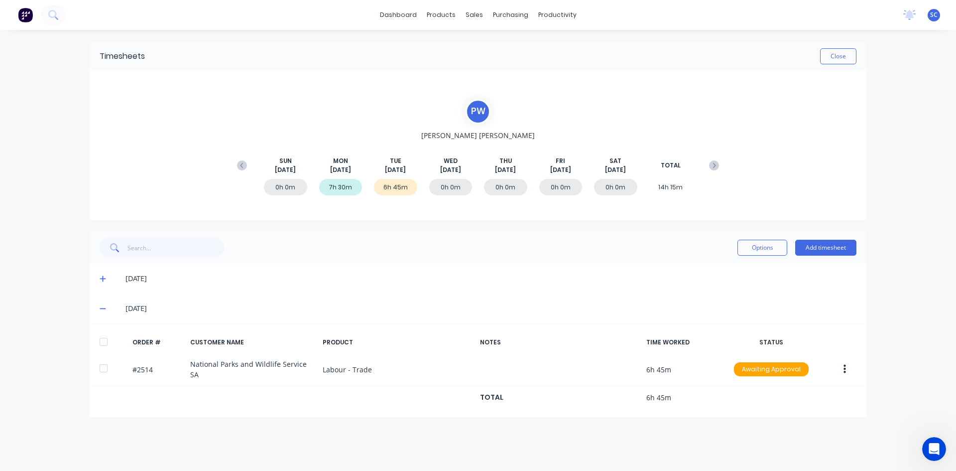
click at [139, 319] on div "[DATE]" at bounding box center [478, 308] width 777 height 30
click at [836, 58] on button "Close" at bounding box center [838, 56] width 36 height 16
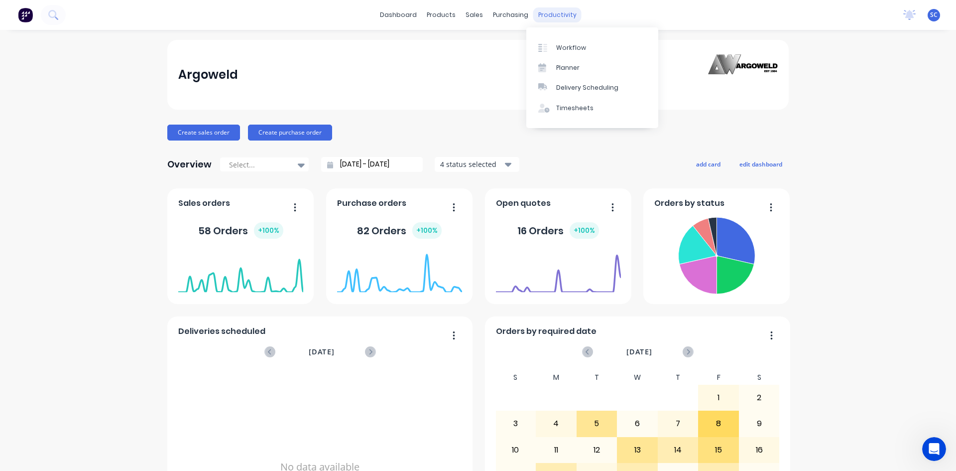
click at [556, 14] on div "productivity" at bounding box center [557, 14] width 48 height 15
click at [564, 104] on div "Timesheets" at bounding box center [574, 108] width 37 height 9
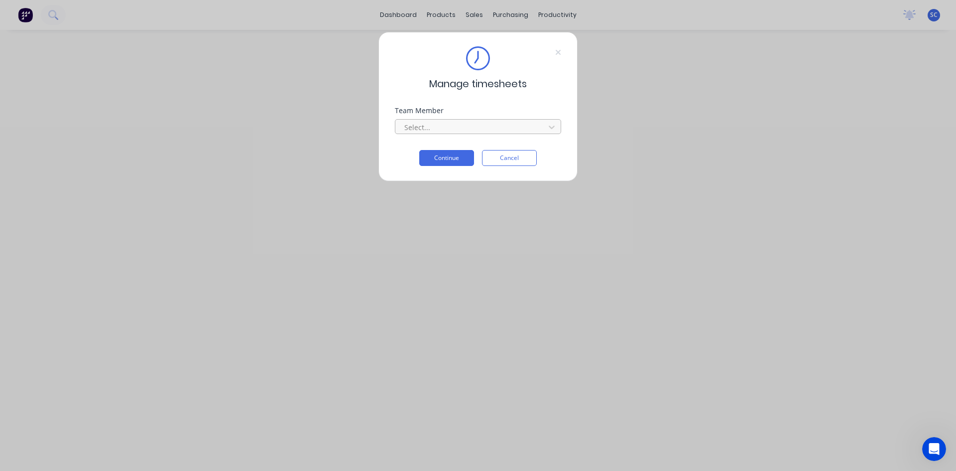
click at [500, 127] on div at bounding box center [471, 127] width 136 height 12
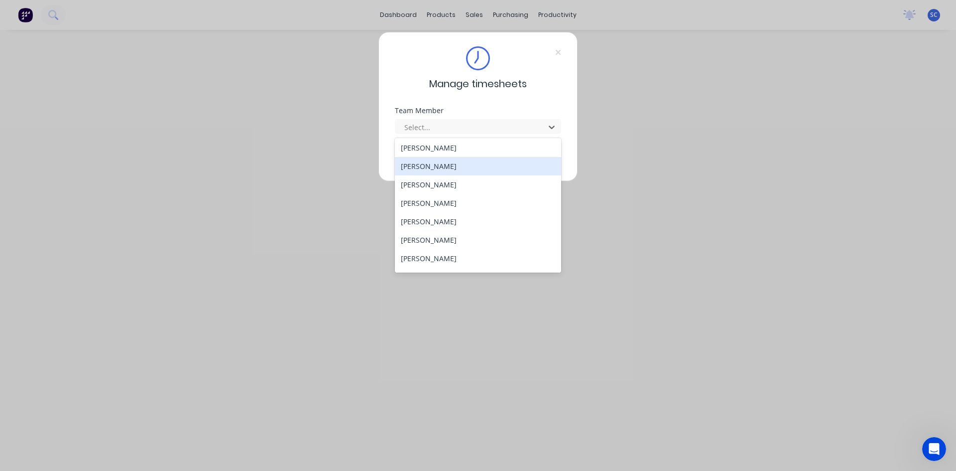
scroll to position [293, 0]
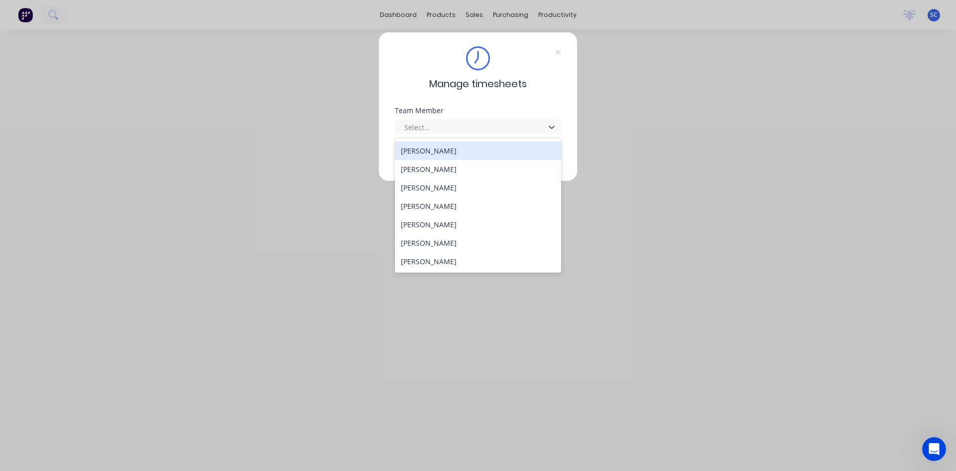
click at [461, 146] on div "[PERSON_NAME]" at bounding box center [478, 150] width 166 height 18
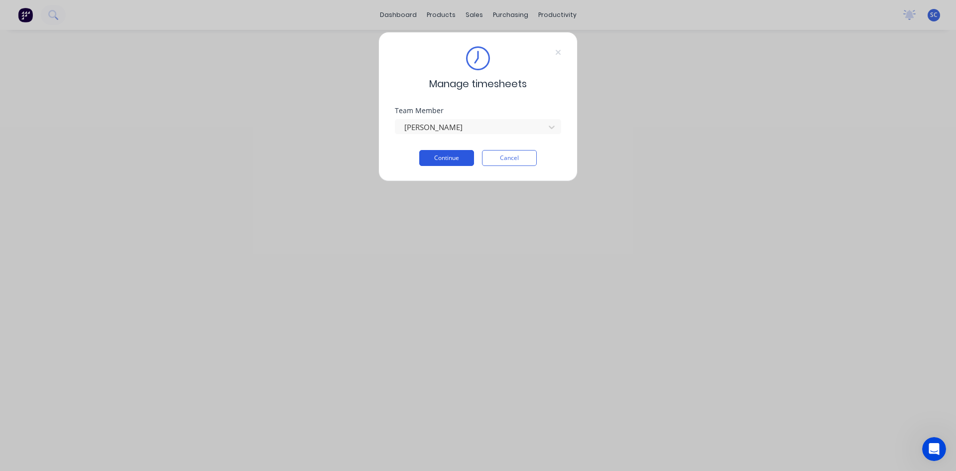
click at [459, 159] on button "Continue" at bounding box center [446, 158] width 55 height 16
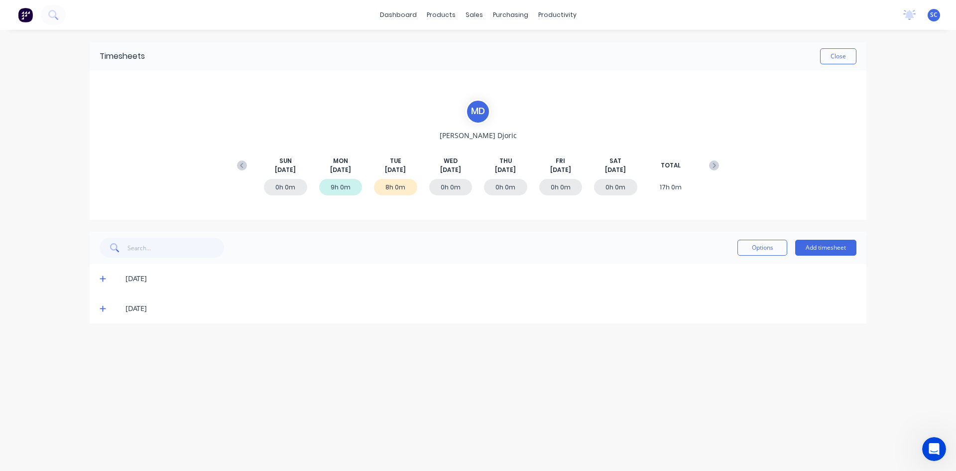
click at [102, 310] on icon at bounding box center [103, 308] width 6 height 7
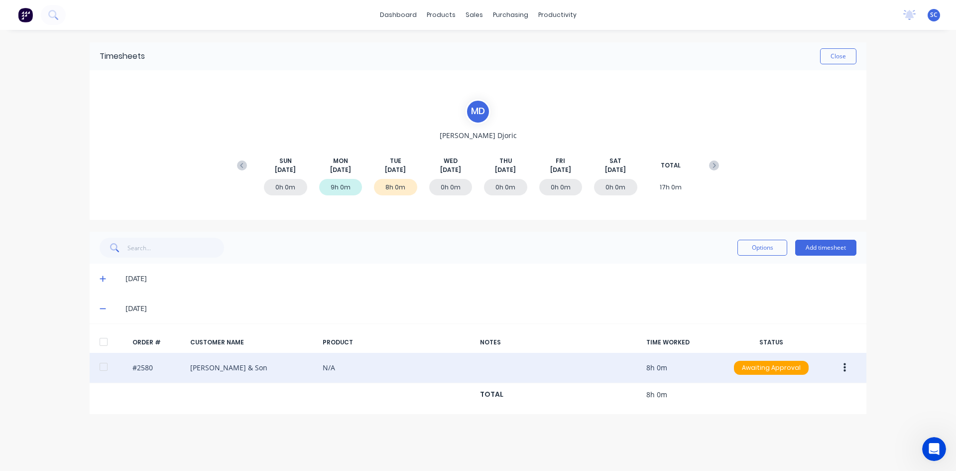
click at [841, 369] on button "button" at bounding box center [844, 367] width 23 height 18
click at [802, 390] on div "Delete" at bounding box center [809, 393] width 77 height 14
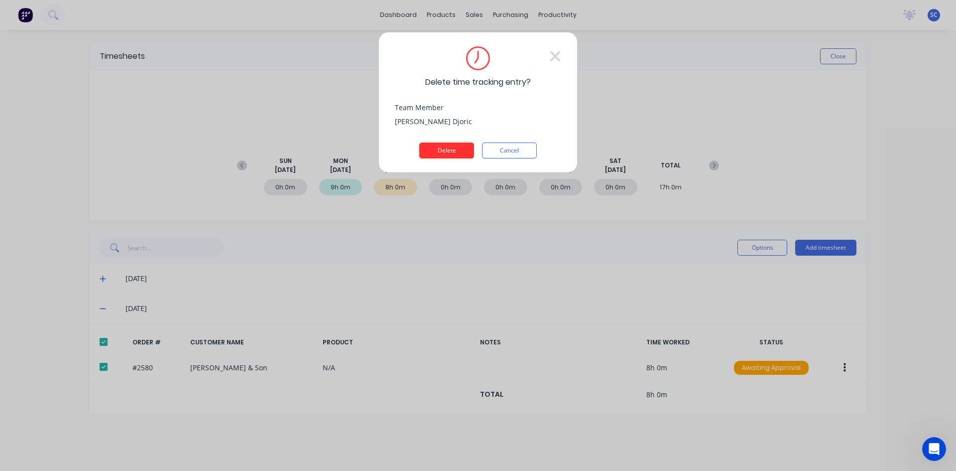
click at [446, 152] on button "Delete" at bounding box center [446, 150] width 55 height 16
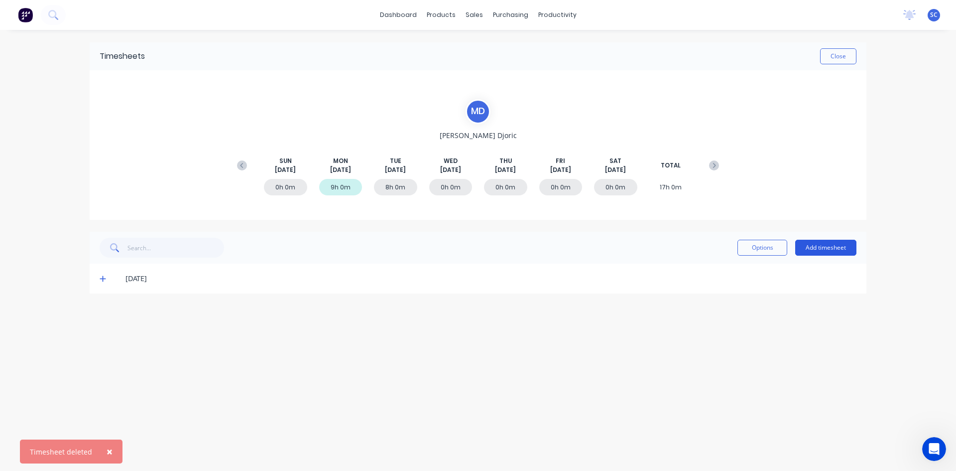
click at [817, 246] on button "Add timesheet" at bounding box center [825, 247] width 61 height 16
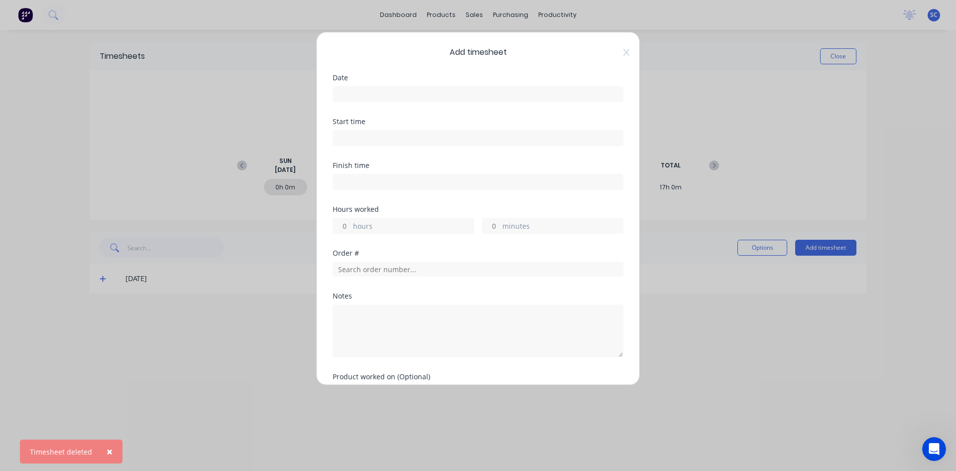
click at [355, 95] on input at bounding box center [478, 94] width 290 height 15
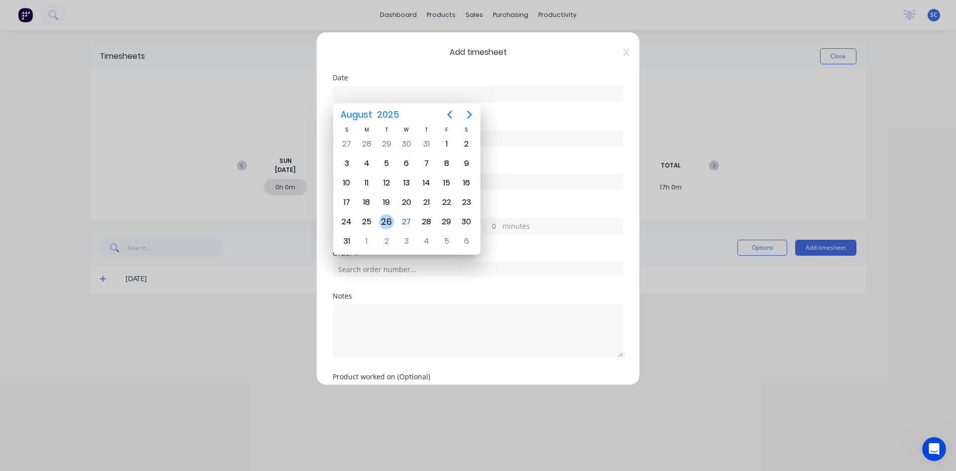
click at [385, 220] on div "26" at bounding box center [386, 221] width 15 height 15
type input "[DATE]"
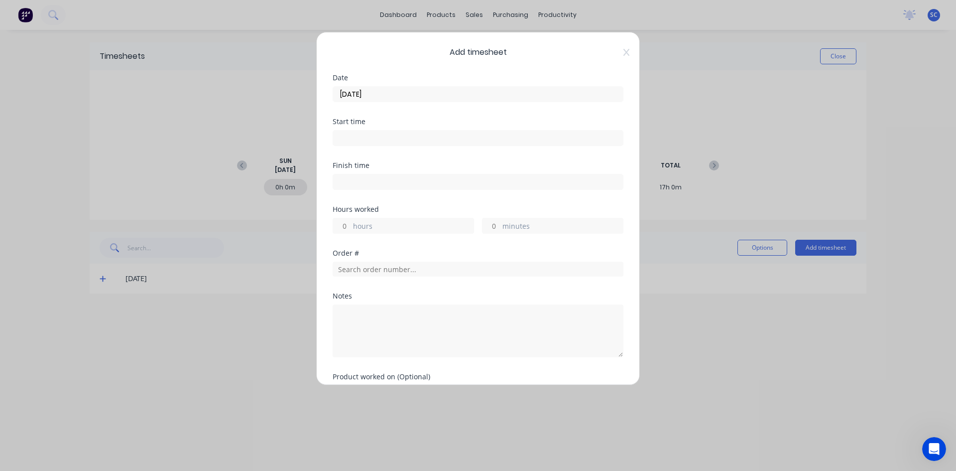
click at [375, 136] on input at bounding box center [478, 137] width 290 height 15
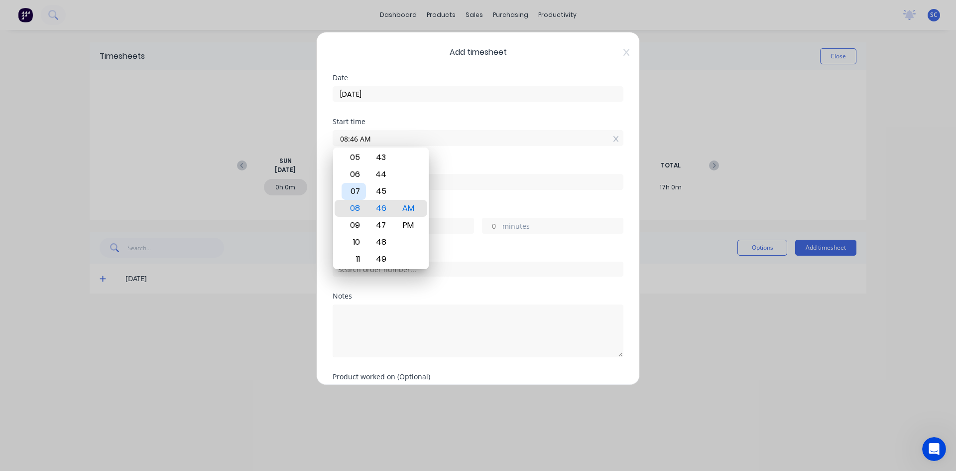
click at [355, 196] on div "07" at bounding box center [354, 191] width 24 height 17
type input "07:00 AM"
click at [410, 206] on div "AM" at bounding box center [408, 208] width 24 height 17
click at [447, 163] on div "Finish time" at bounding box center [478, 165] width 291 height 7
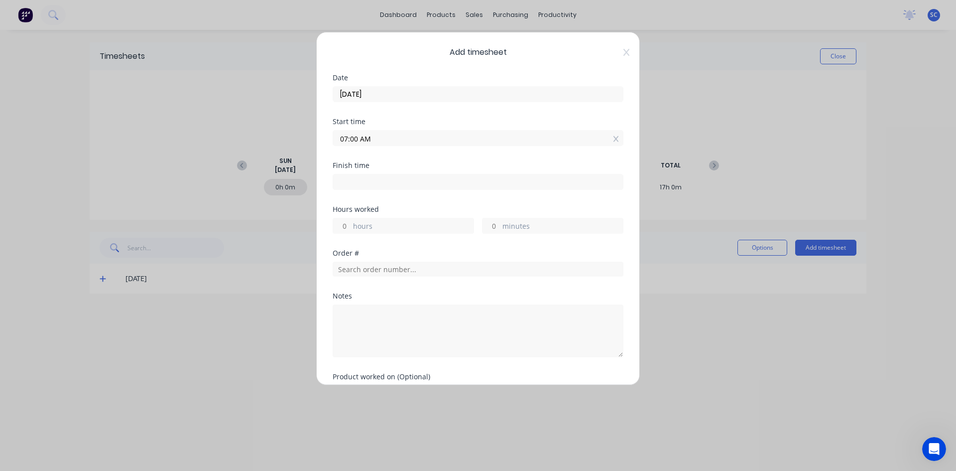
click at [394, 181] on input at bounding box center [478, 181] width 290 height 15
type input "11:46 AM"
type input "4"
type input "46"
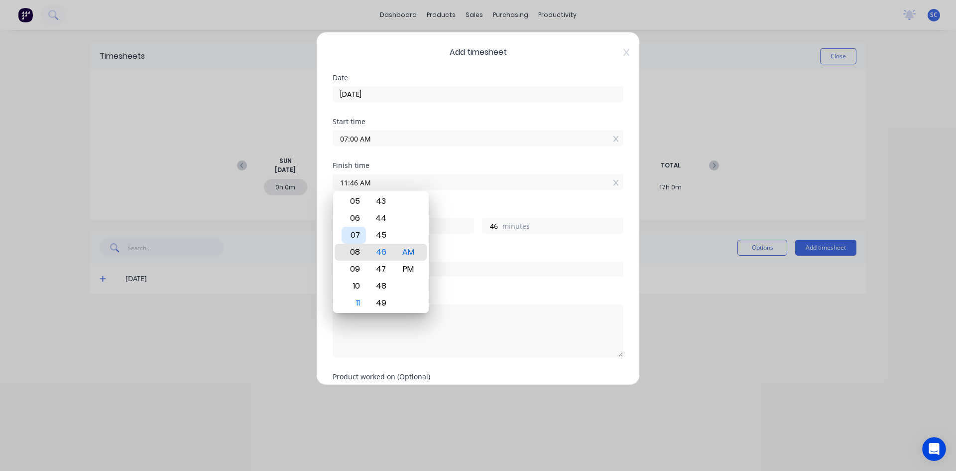
type input "08:46 AM"
type input "1"
type input "02:46 AM"
type input "-4"
type input "-14"
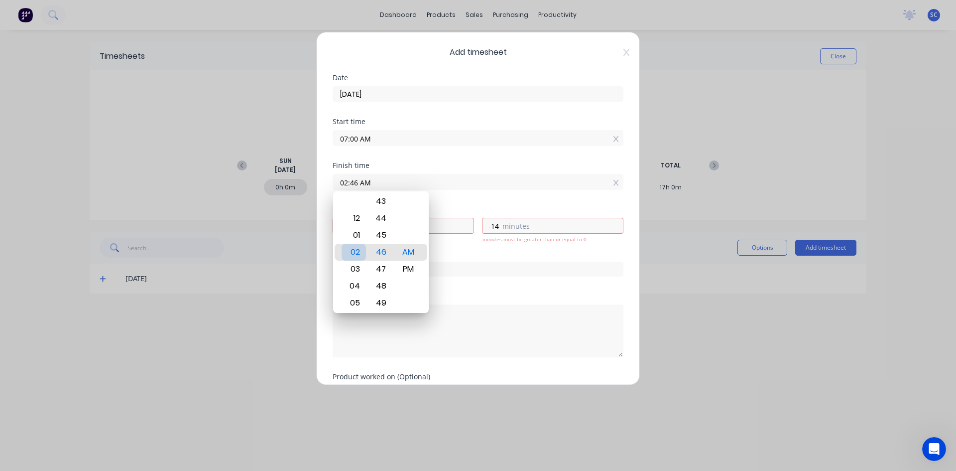
click at [358, 250] on div "02" at bounding box center [354, 251] width 24 height 17
type input "02:52 AM"
type input "-8"
type input "02:44 AM"
type input "-16"
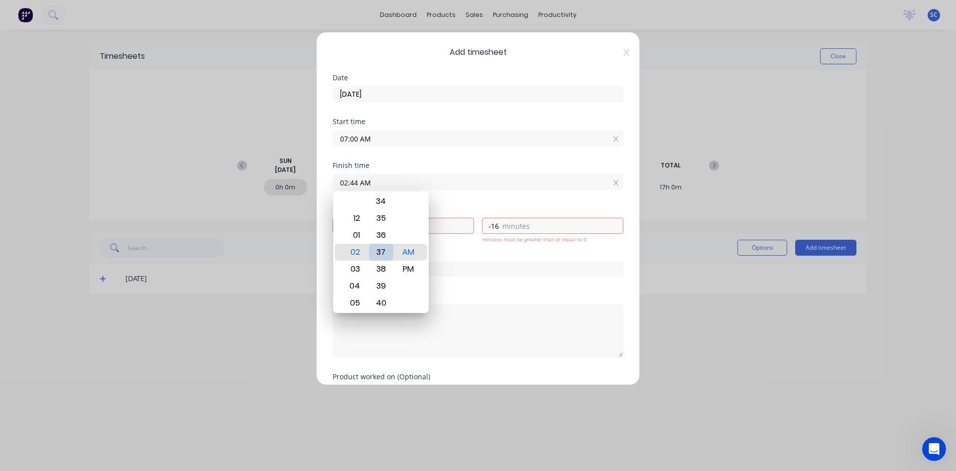
type input "02:37 AM"
type input "-23"
type input "02:29 AM"
type input "-31"
type input "02:32 AM"
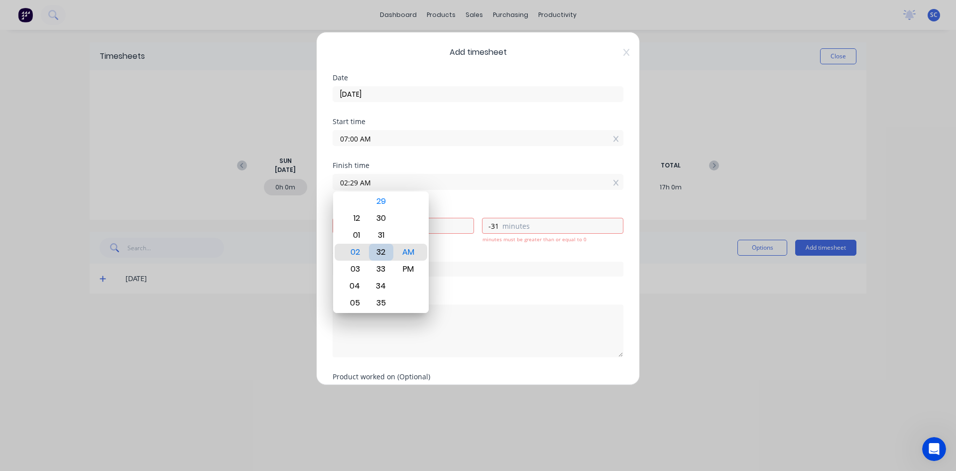
type input "-28"
click at [356, 231] on div "01" at bounding box center [354, 235] width 24 height 17
type input "01:32 AM"
type input "-5"
click at [391, 215] on div "30" at bounding box center [381, 218] width 24 height 17
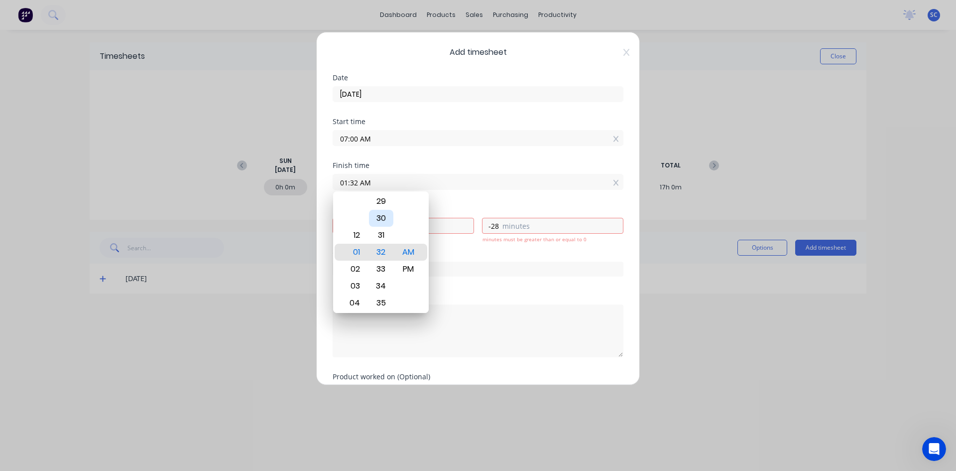
type input "01:30 AM"
type input "-30"
click at [449, 255] on div "Order #" at bounding box center [478, 252] width 291 height 7
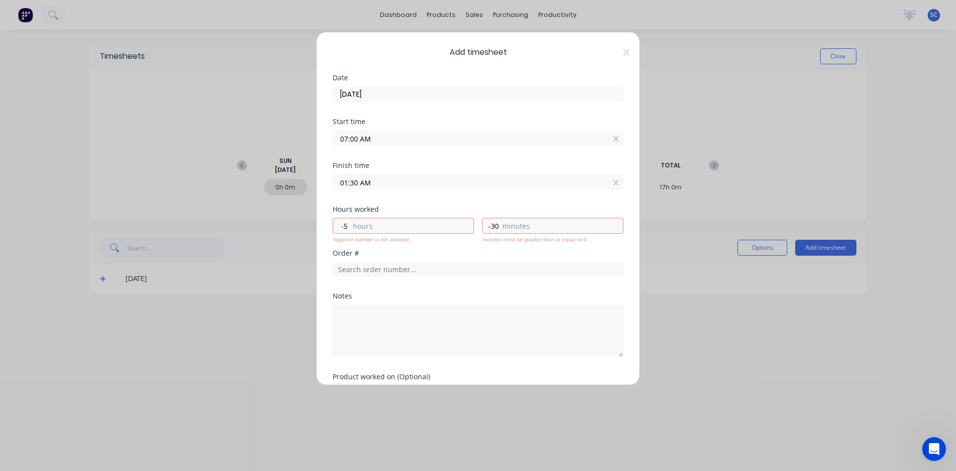
click at [370, 186] on input "01:30 AM" at bounding box center [478, 181] width 290 height 15
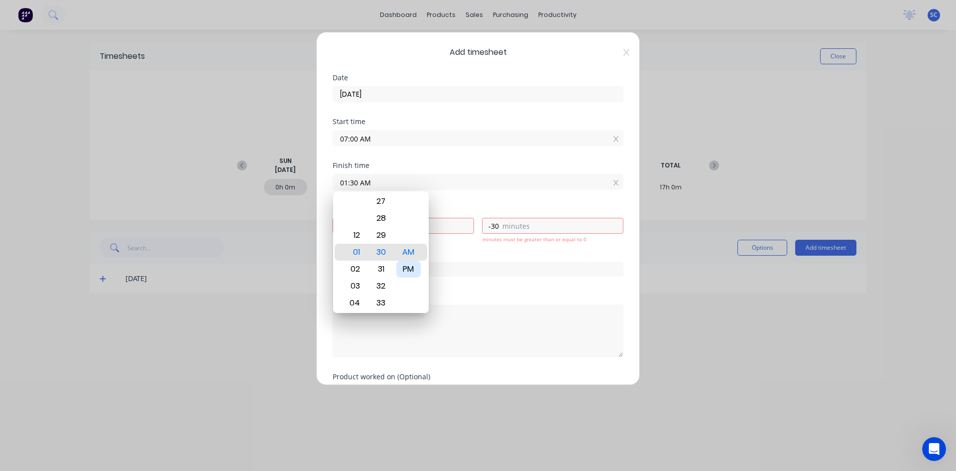
click at [406, 266] on div "PM" at bounding box center [408, 268] width 24 height 17
type input "01:30 PM"
type input "6"
type input "30"
click at [462, 250] on div "Order #" at bounding box center [478, 252] width 291 height 7
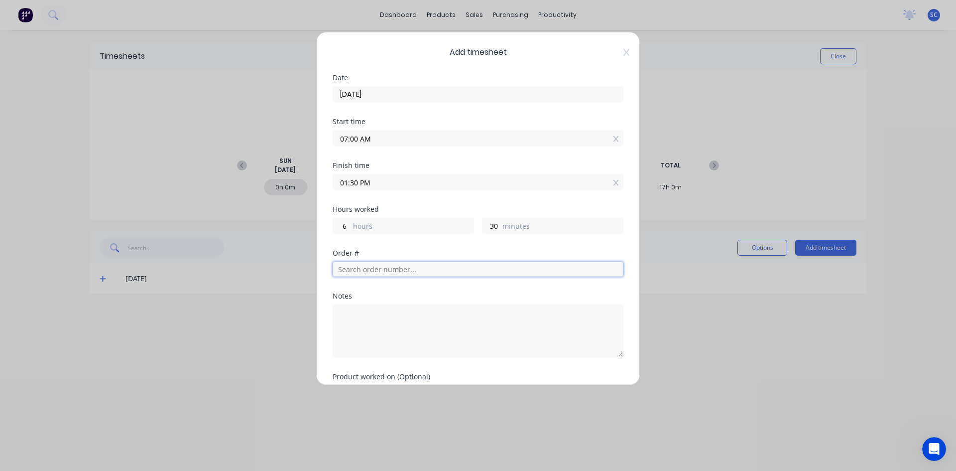
click at [377, 270] on input "text" at bounding box center [478, 268] width 291 height 15
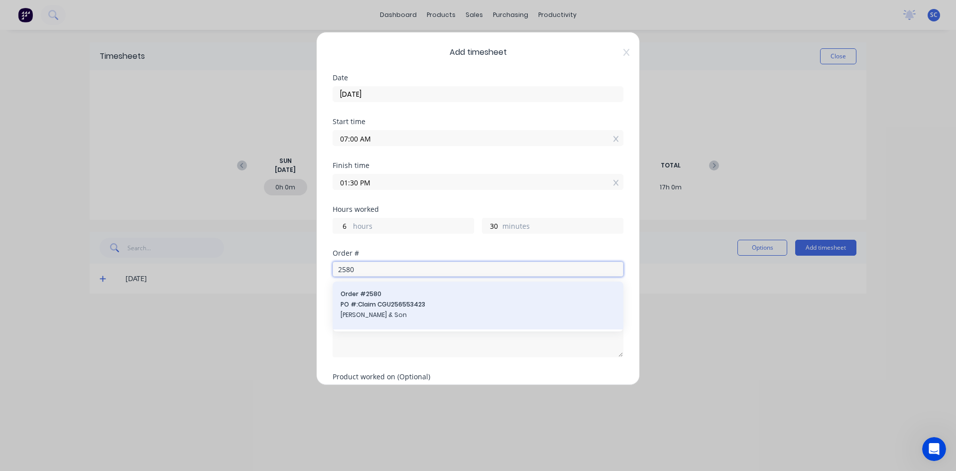
type input "2580"
click at [372, 301] on span "PO #: Claim CGU256553423" at bounding box center [478, 304] width 275 height 9
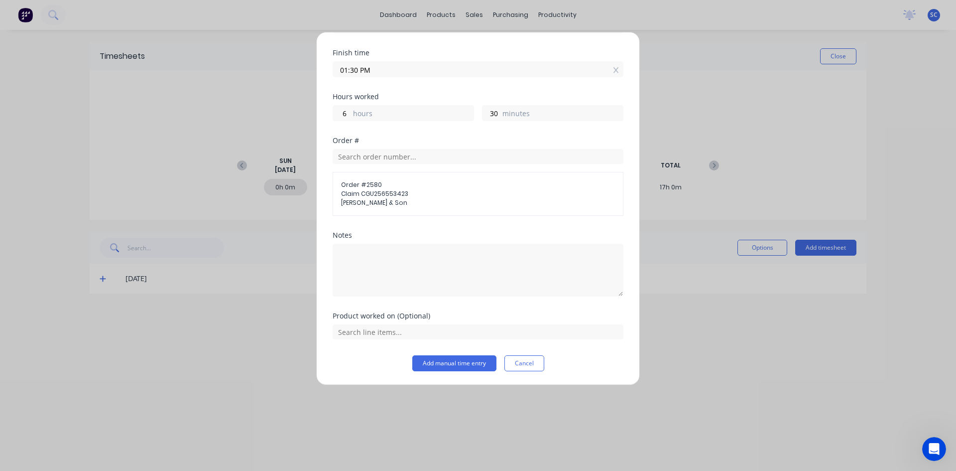
scroll to position [113, 0]
click at [449, 360] on button "Add manual time entry" at bounding box center [454, 362] width 84 height 16
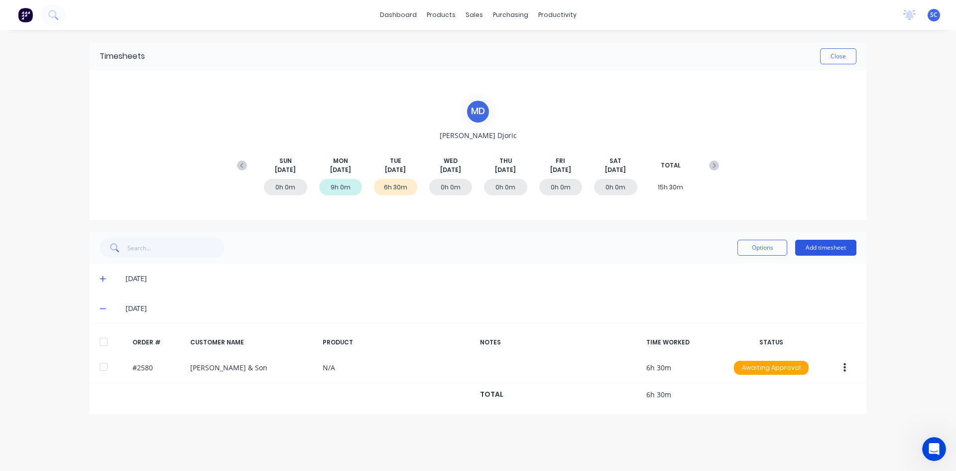
click at [803, 245] on button "Add timesheet" at bounding box center [825, 247] width 61 height 16
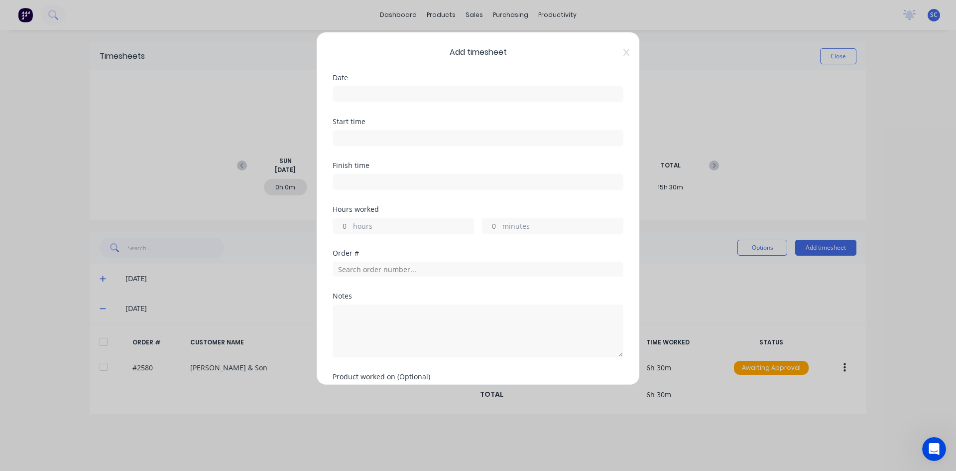
click at [372, 91] on input at bounding box center [478, 94] width 290 height 15
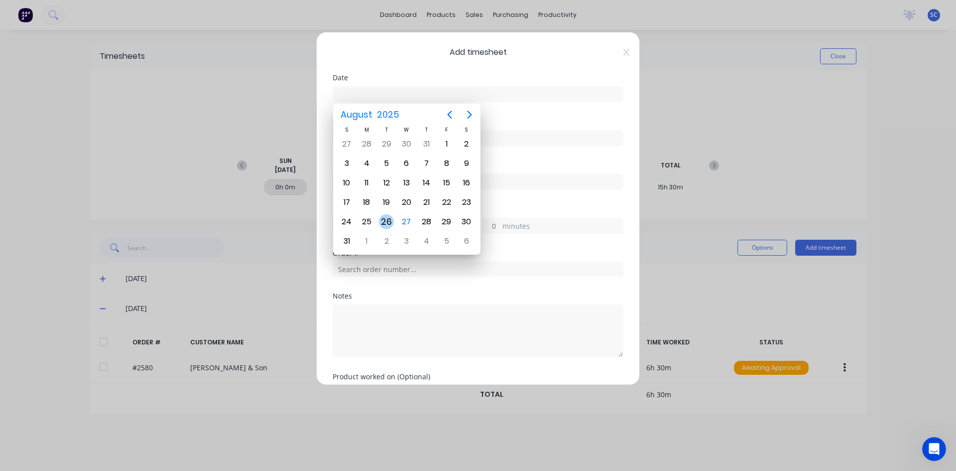
click at [392, 223] on div "26" at bounding box center [386, 221] width 15 height 15
type input "[DATE]"
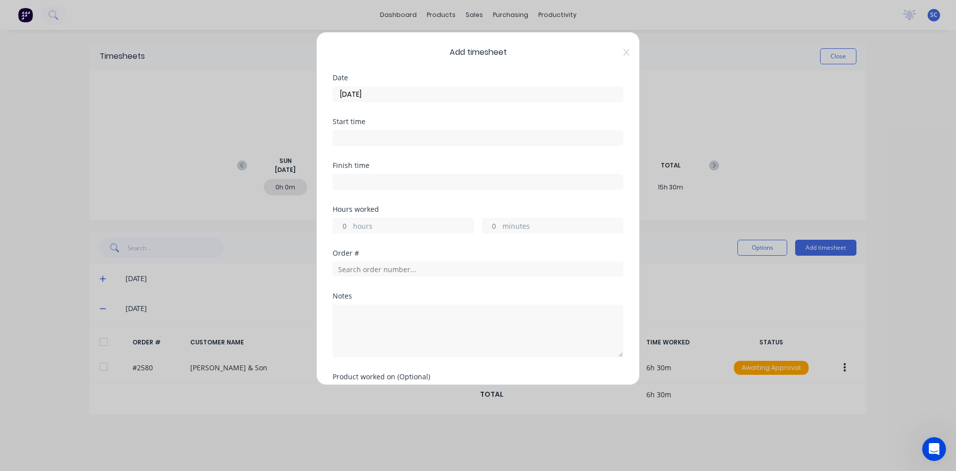
click at [379, 139] on input at bounding box center [478, 137] width 290 height 15
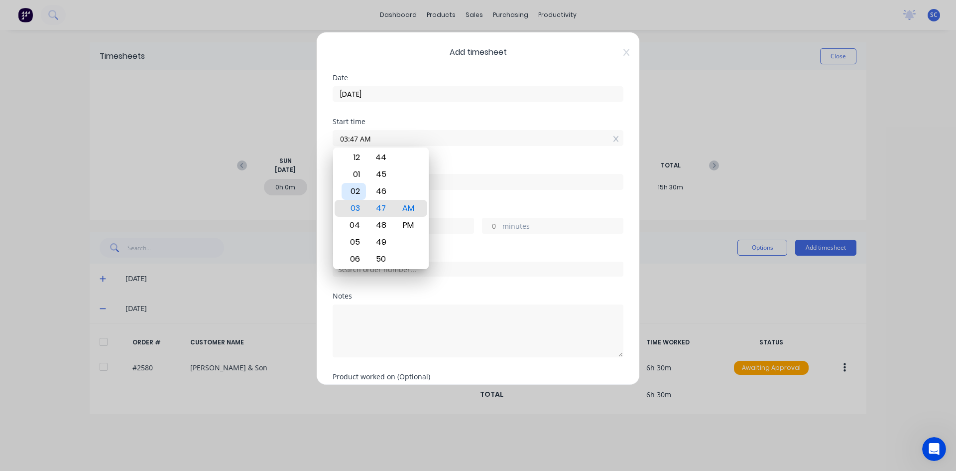
click at [360, 193] on div "02" at bounding box center [354, 191] width 24 height 17
click at [381, 210] on div "00" at bounding box center [381, 208] width 24 height 17
click at [405, 220] on div "PM" at bounding box center [408, 225] width 24 height 17
click at [357, 224] on div "03" at bounding box center [354, 225] width 24 height 17
click at [356, 196] on div "02" at bounding box center [354, 191] width 24 height 17
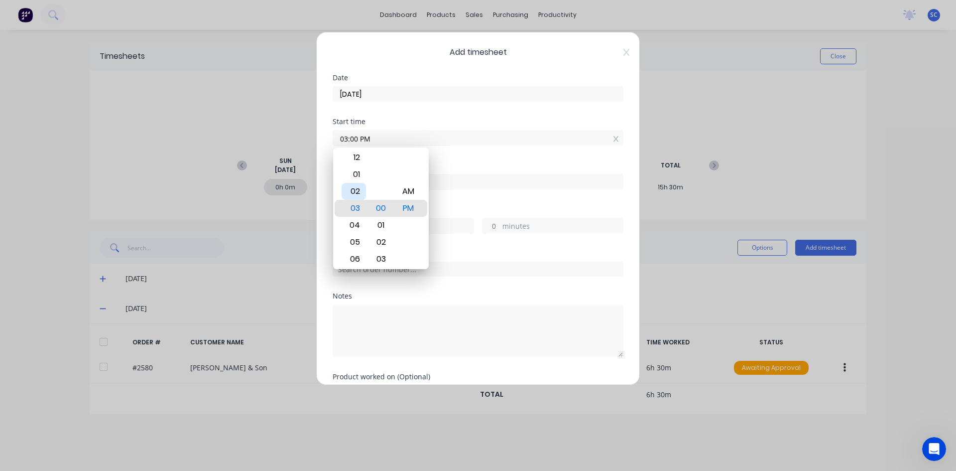
type input "02:00 PM"
click at [479, 197] on div "Finish time" at bounding box center [478, 184] width 291 height 44
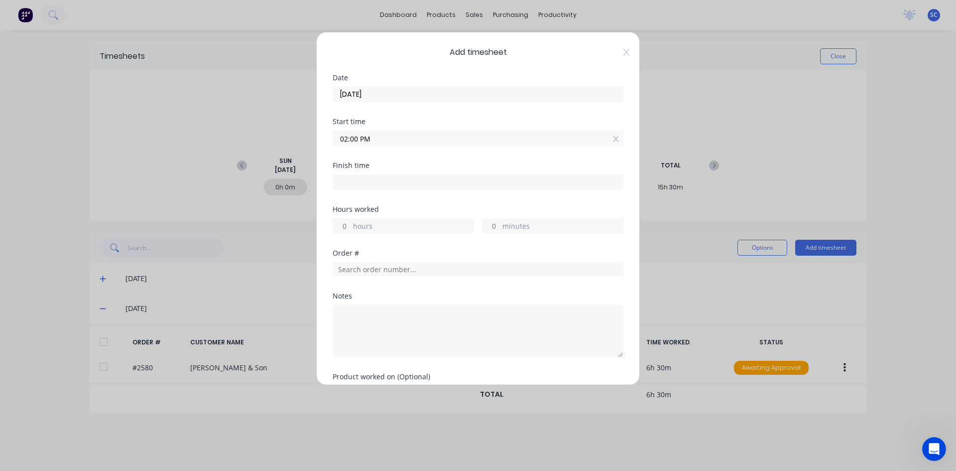
click at [380, 180] on input at bounding box center [478, 181] width 290 height 15
type input "11:47 AM"
type input "-2"
type input "-13"
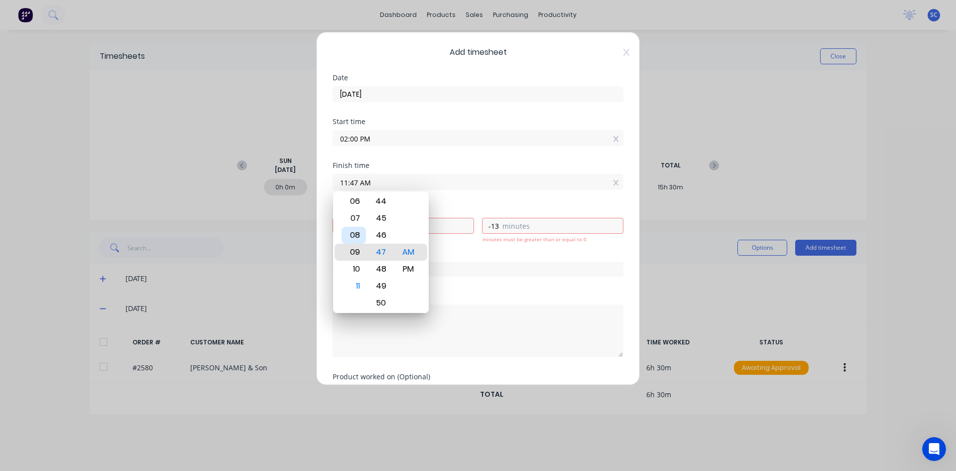
type input "09:47 AM"
type input "-4"
click at [409, 268] on div "PM" at bounding box center [408, 268] width 24 height 17
type input "09:47 PM"
type input "7"
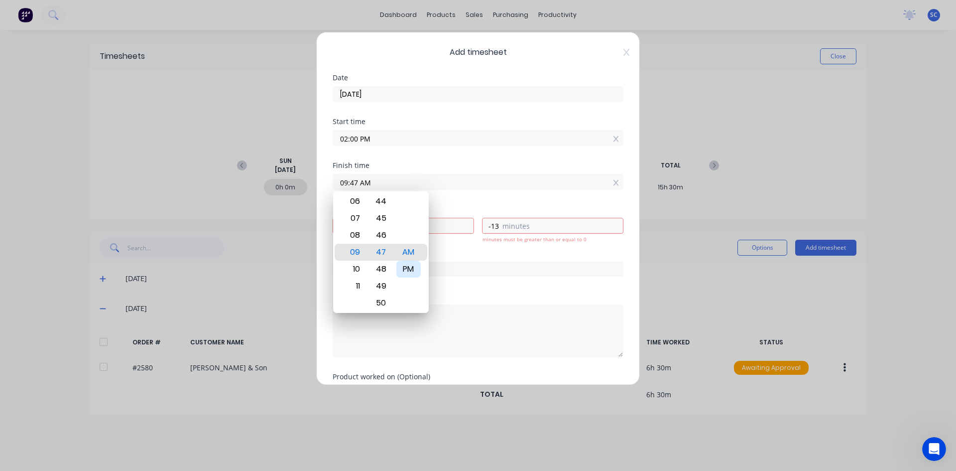
type input "47"
type input "04:47 PM"
type input "2"
click at [358, 237] on div "03" at bounding box center [354, 235] width 24 height 17
type input "03:47 PM"
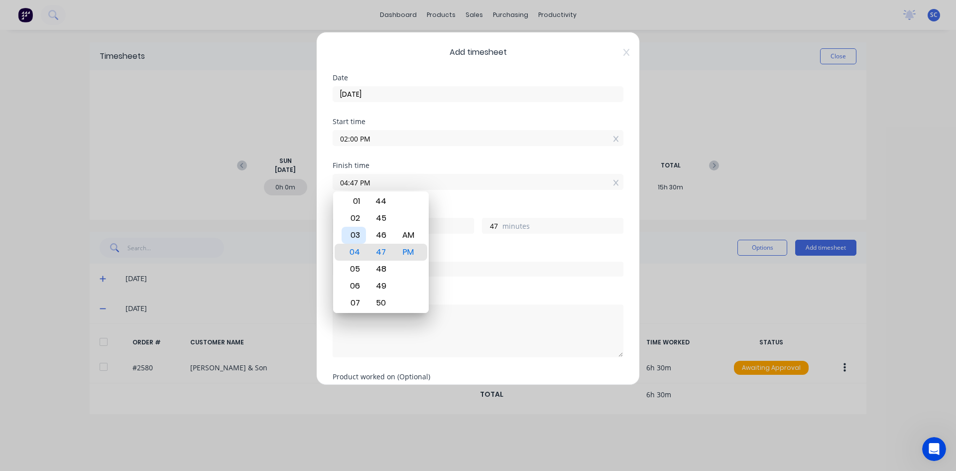
type input "1"
type input "03:46 PM"
type input "46"
type input "03:40 PM"
type input "40"
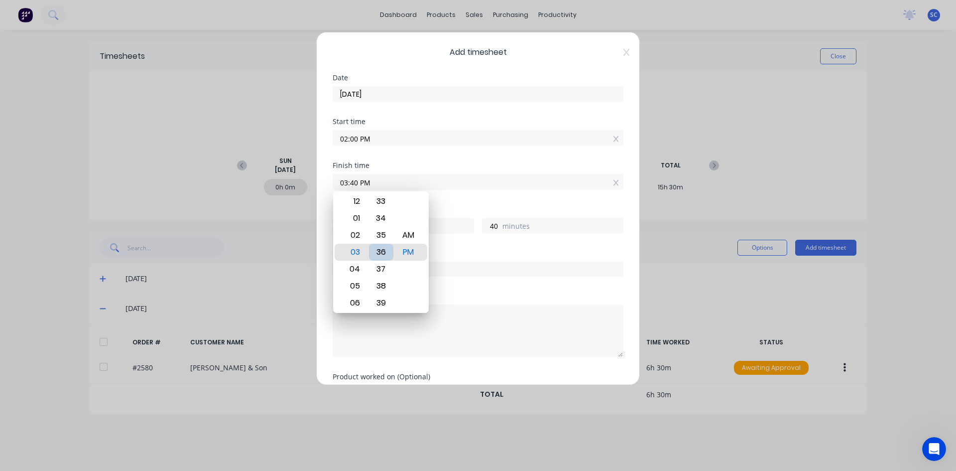
type input "03:35 PM"
type input "35"
type input "03:29 PM"
type input "29"
type input "03:25 PM"
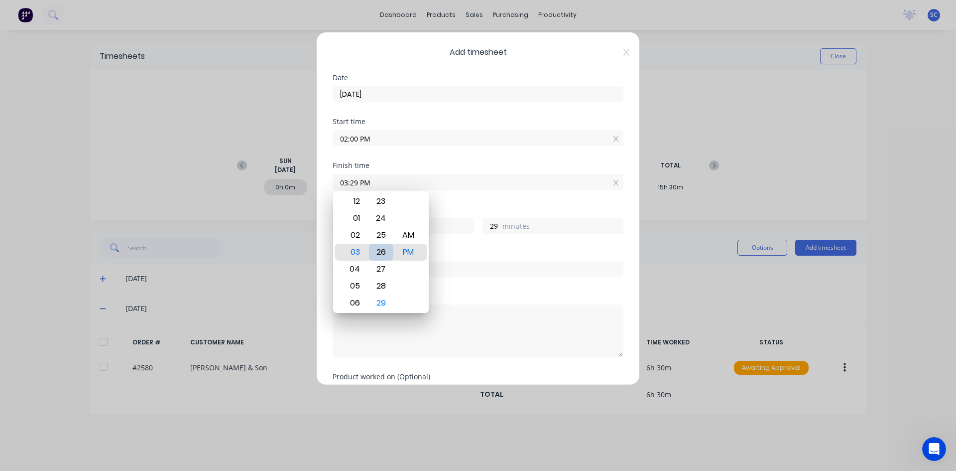
type input "25"
type input "03:29 PM"
type input "29"
click at [381, 267] on div "30" at bounding box center [381, 268] width 24 height 17
type input "03:30 PM"
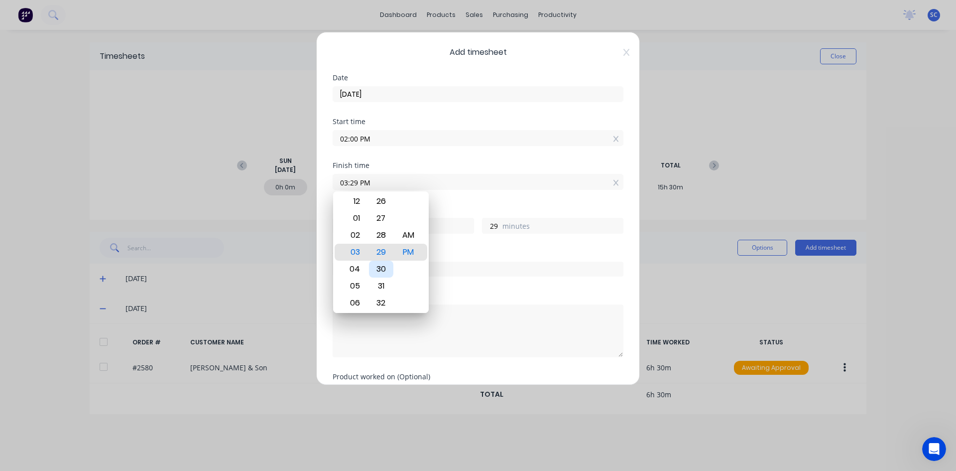
type input "30"
click at [446, 245] on div "Hours worked 1 hours 30 minutes" at bounding box center [478, 228] width 291 height 44
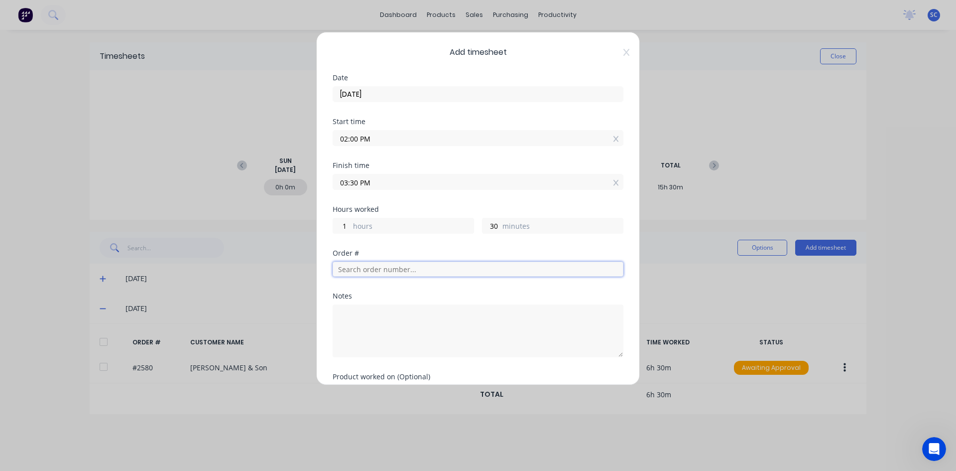
click at [373, 265] on input "text" at bounding box center [478, 268] width 291 height 15
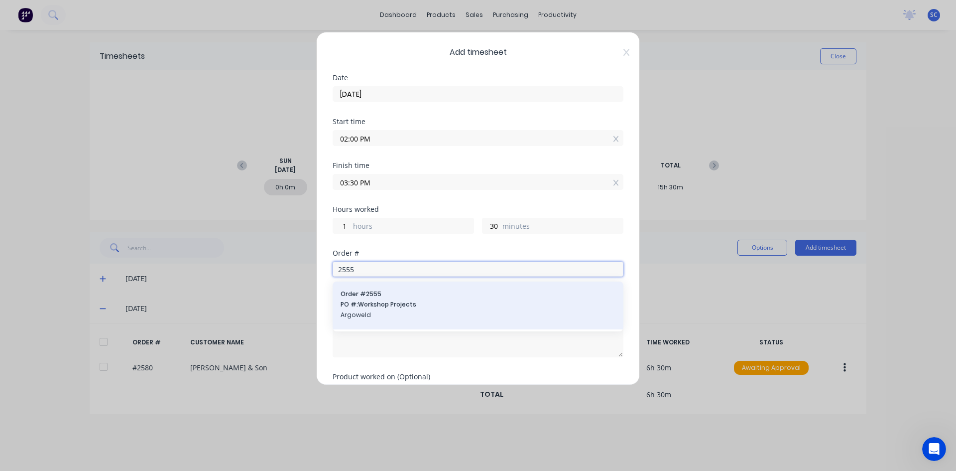
type input "2555"
click at [387, 300] on span "PO #: Workshop Projects" at bounding box center [478, 304] width 275 height 9
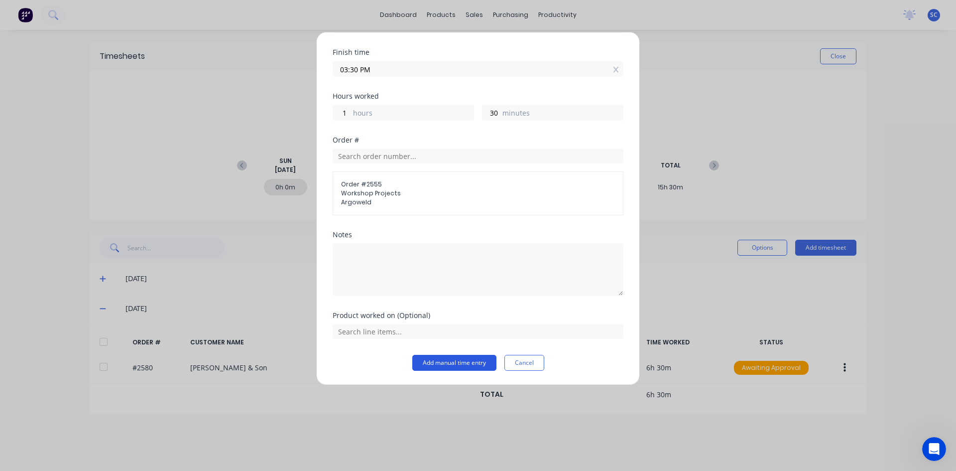
click at [450, 361] on button "Add manual time entry" at bounding box center [454, 362] width 84 height 16
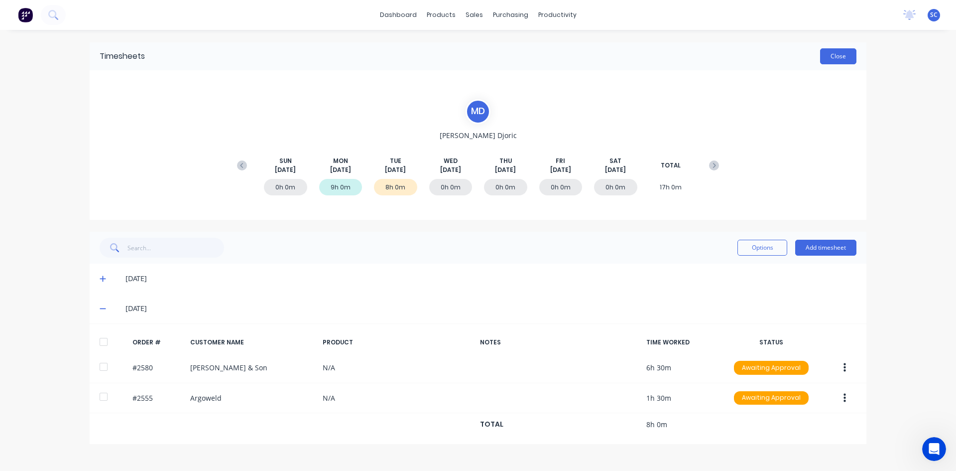
click at [838, 53] on button "Close" at bounding box center [838, 56] width 36 height 16
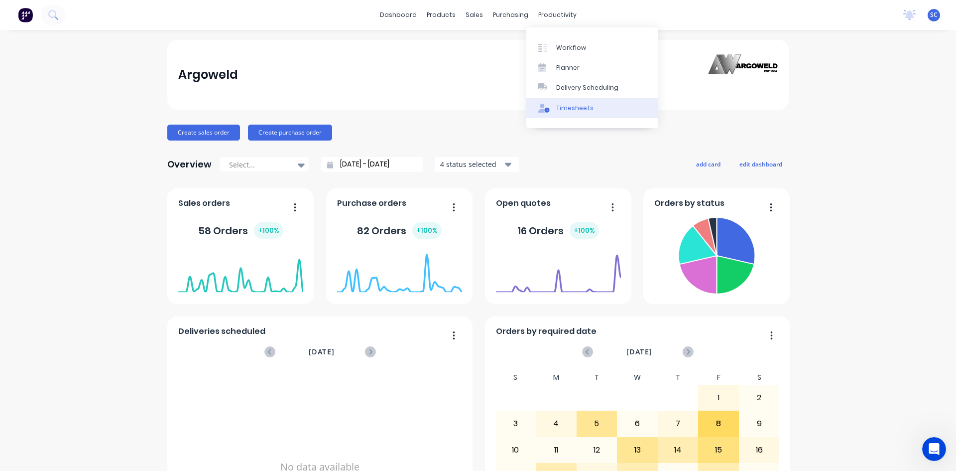
click at [561, 102] on link "Timesheets" at bounding box center [592, 108] width 132 height 20
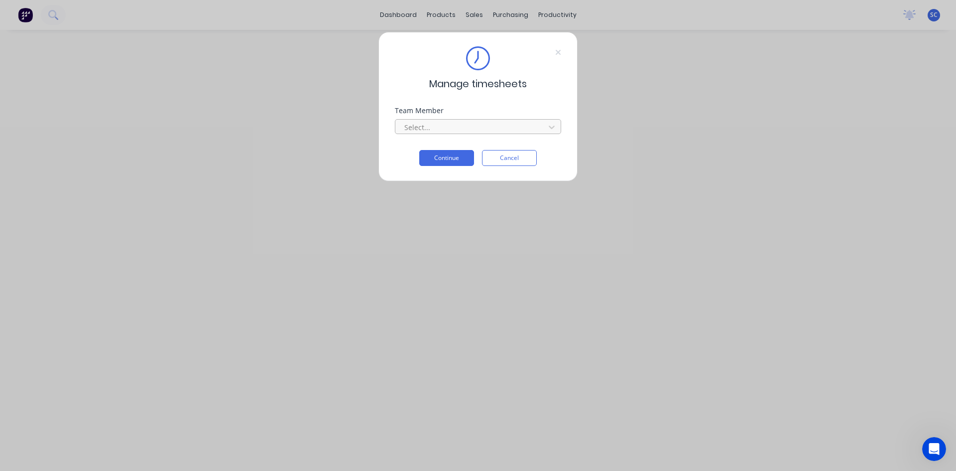
click at [471, 124] on div at bounding box center [471, 127] width 136 height 12
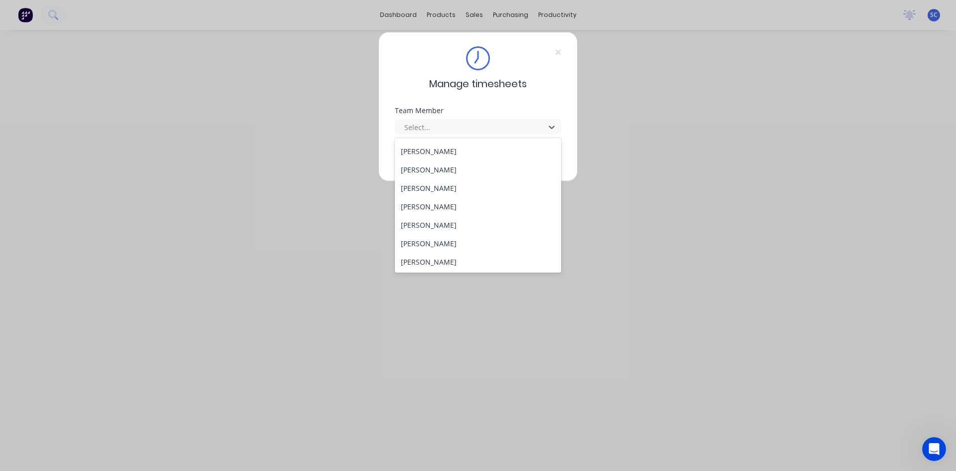
scroll to position [293, 0]
click at [458, 262] on div "[PERSON_NAME]" at bounding box center [478, 261] width 166 height 18
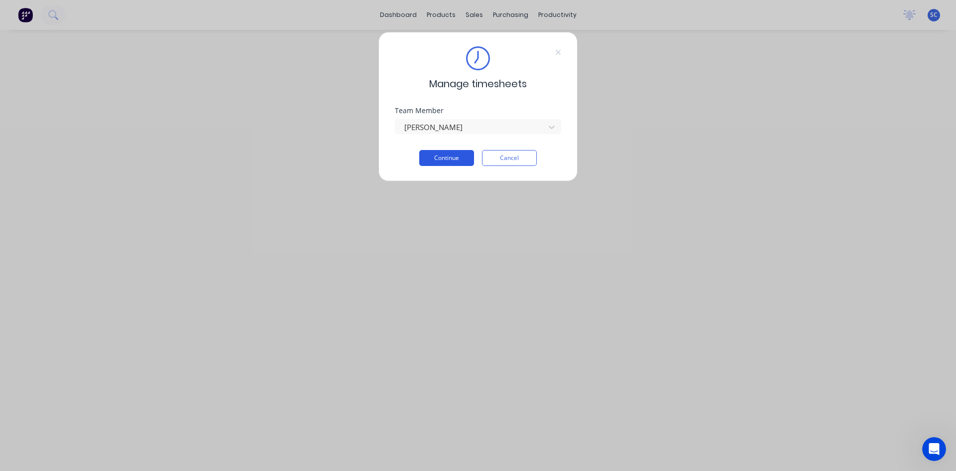
click at [442, 158] on button "Continue" at bounding box center [446, 158] width 55 height 16
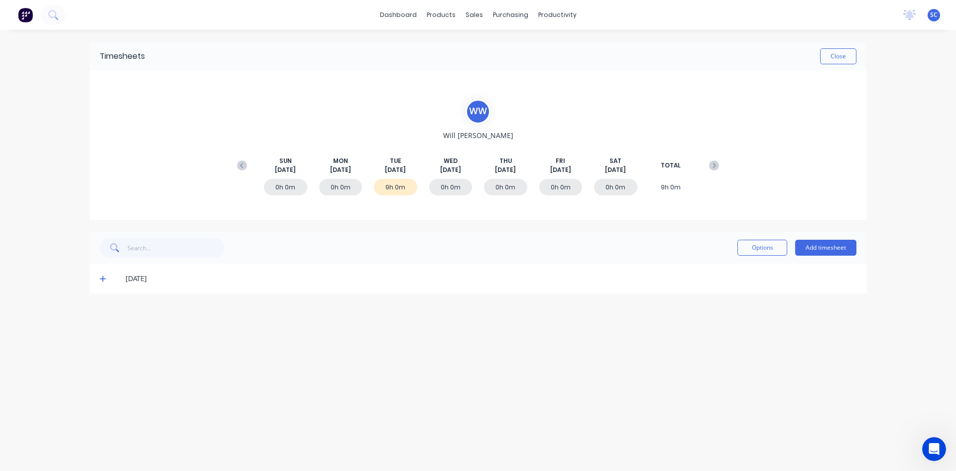
click at [104, 279] on icon at bounding box center [103, 279] width 6 height 6
